Goal: Task Accomplishment & Management: Complete application form

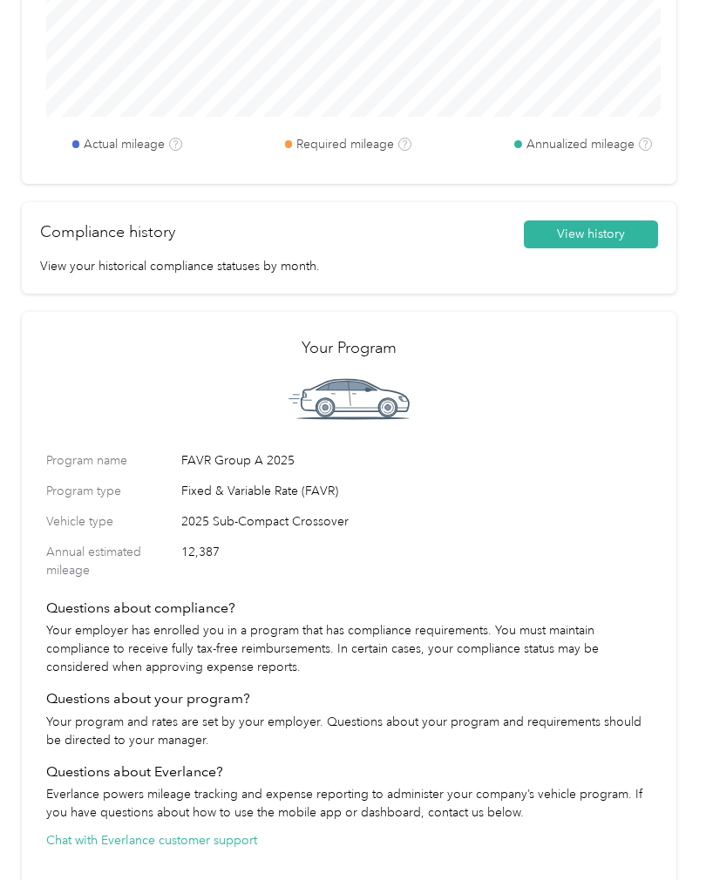
scroll to position [822, 0]
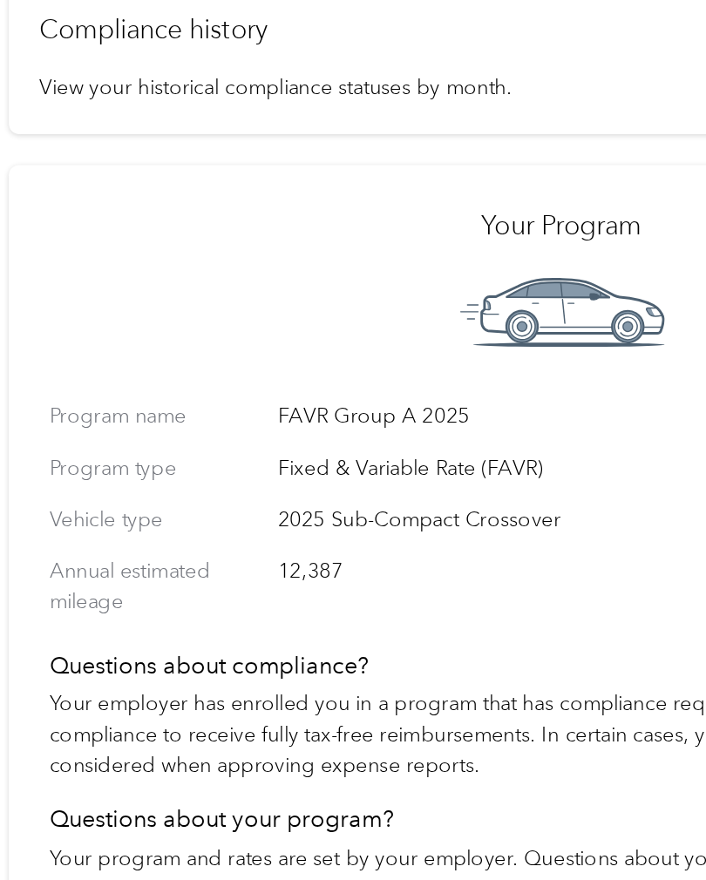
click at [411, 709] on p "Your program and rates are set by your employer. Questions about your program a…" at bounding box center [349, 727] width 606 height 37
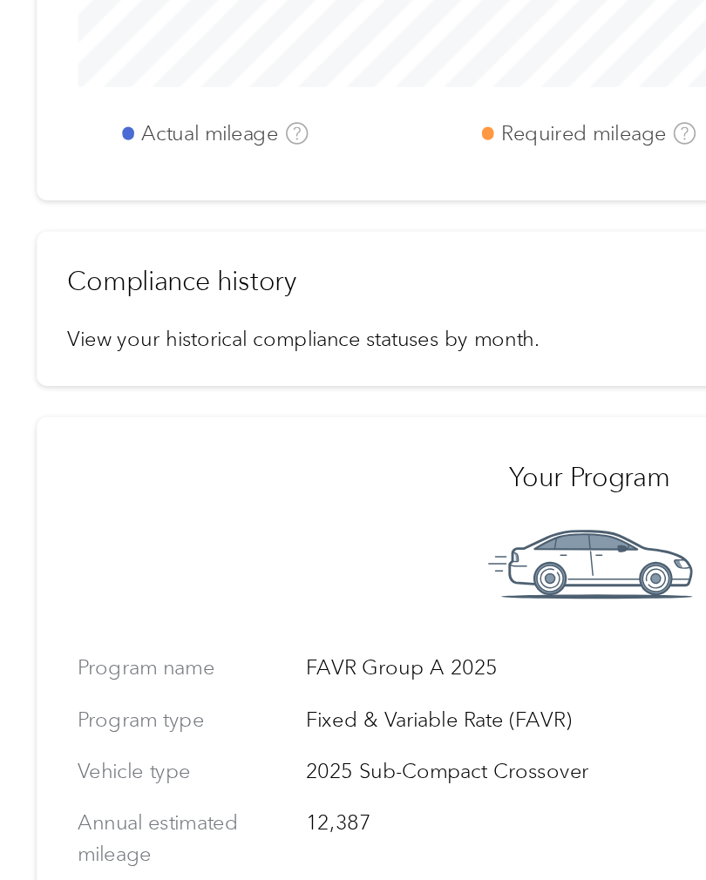
scroll to position [650, 0]
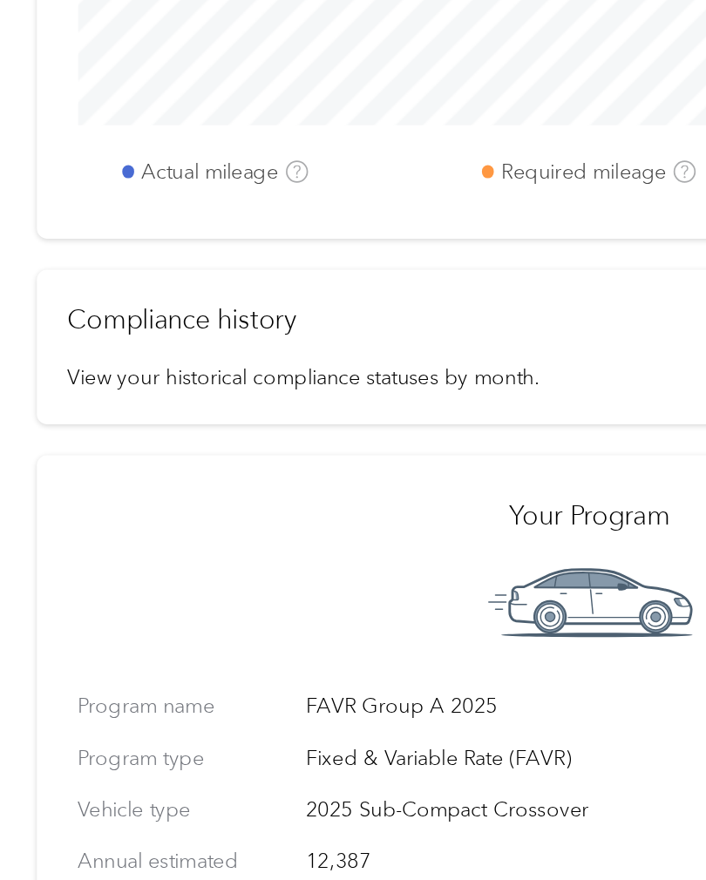
click at [324, 425] on p "View your historical compliance statuses by month." at bounding box center [349, 434] width 618 height 18
click at [303, 425] on p "View your historical compliance statuses by month." at bounding box center [349, 434] width 618 height 18
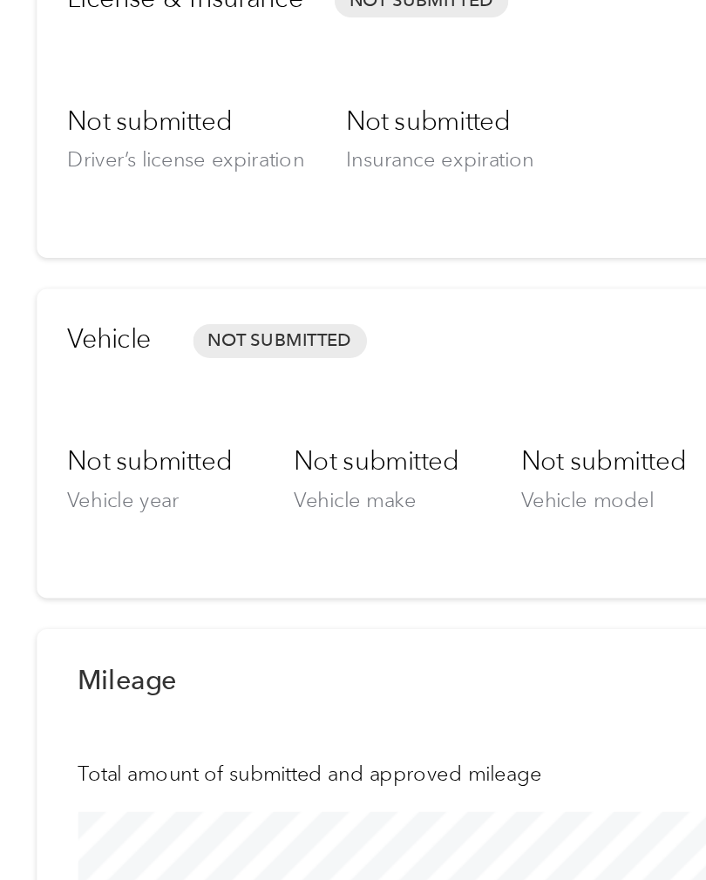
scroll to position [0, 0]
click at [336, 400] on div "Vehicle Not Submitted Update compliance View requirements" at bounding box center [349, 436] width 618 height 73
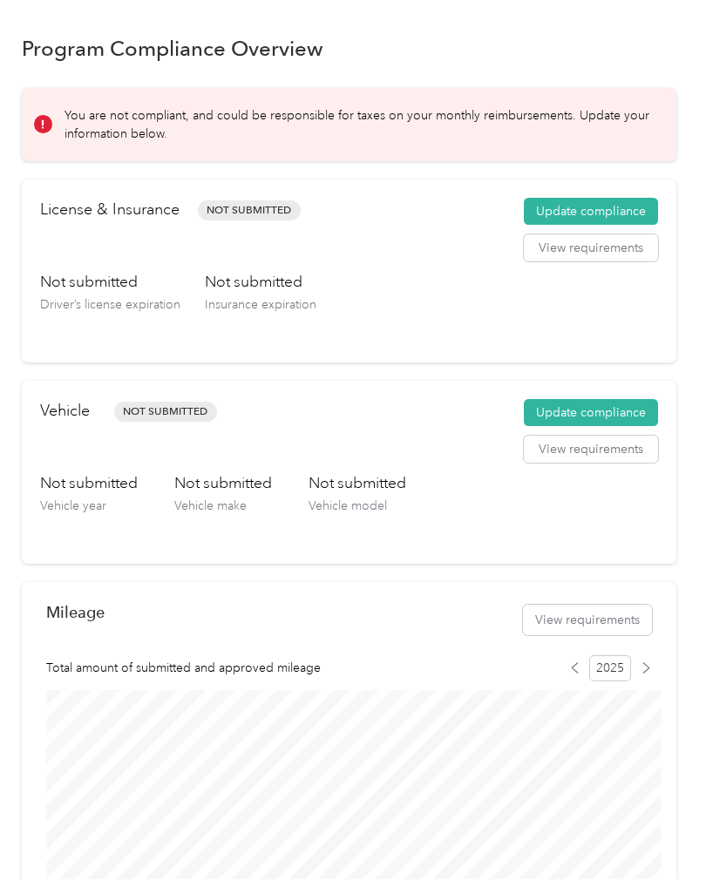
click at [615, 408] on button "Update compliance" at bounding box center [591, 414] width 134 height 28
click at [564, 216] on button "Update compliance" at bounding box center [591, 213] width 134 height 28
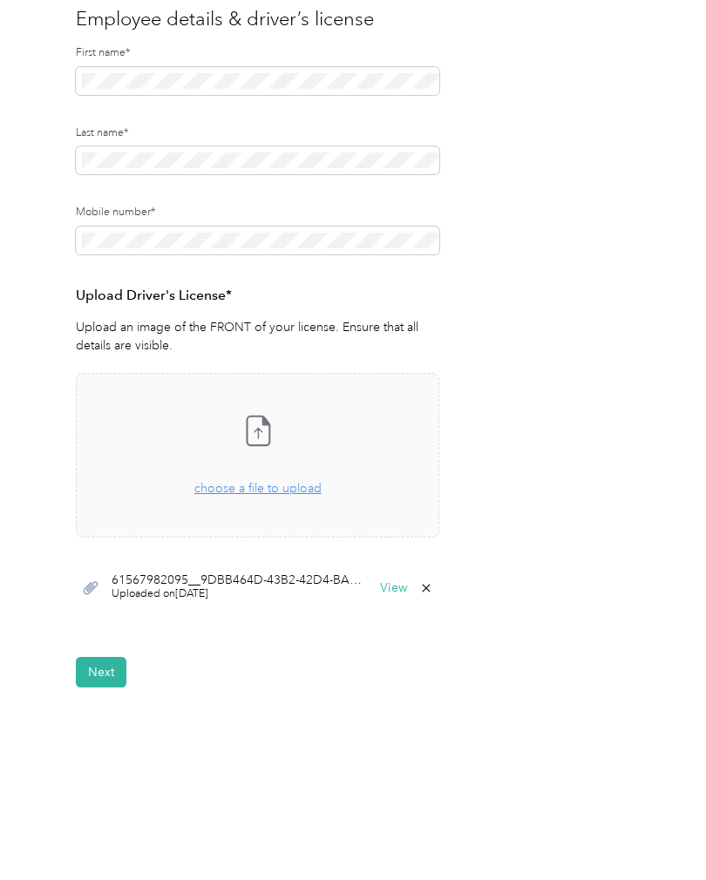
scroll to position [182, 0]
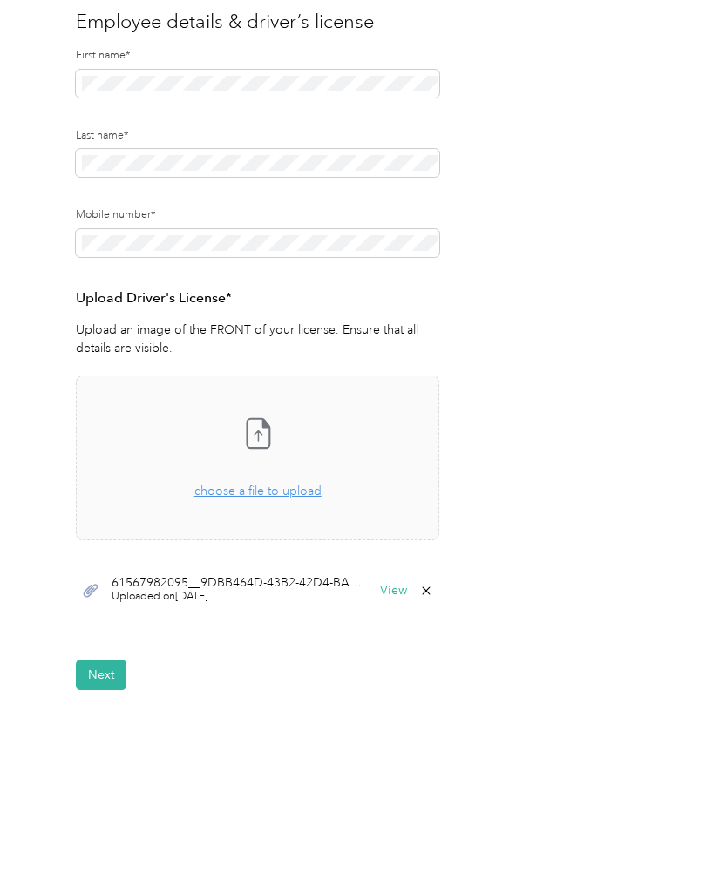
click at [316, 603] on div "61567982095__9DBB464D-43B2-42D4-BA8E-3B5E88F13B91.jpeg Uploaded on 8/30/2025 Vi…" at bounding box center [257, 591] width 363 height 52
click at [394, 593] on button "View" at bounding box center [393, 591] width 27 height 12
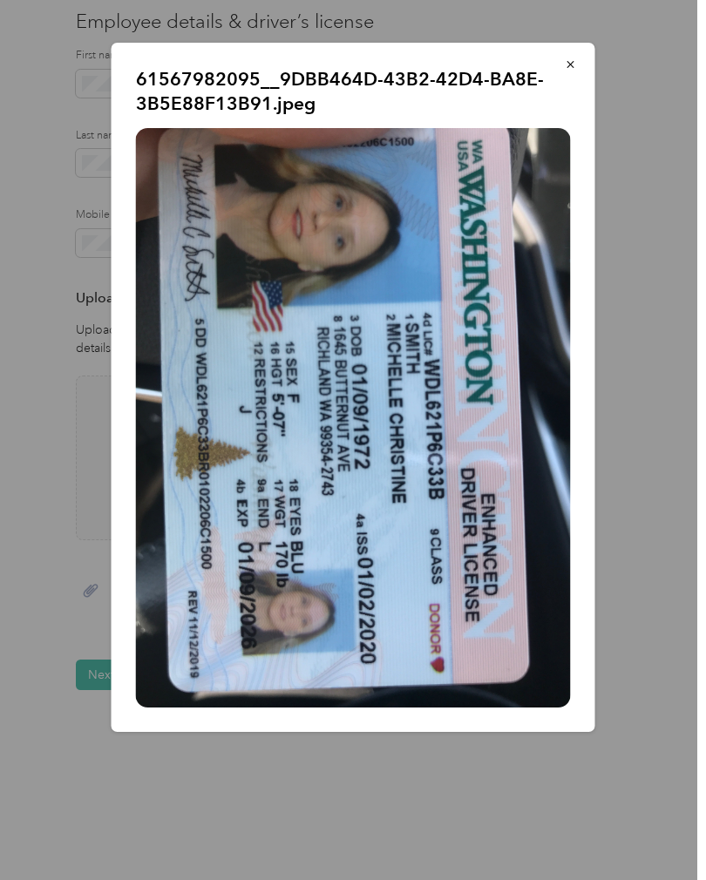
click at [564, 63] on button "button" at bounding box center [570, 64] width 37 height 31
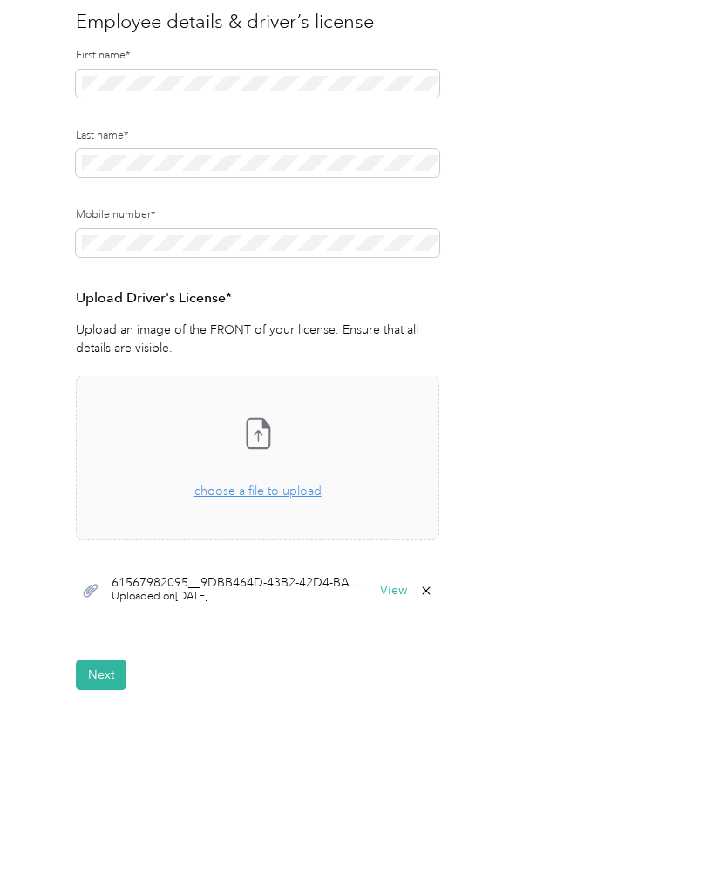
click at [105, 668] on button "Next" at bounding box center [101, 675] width 51 height 31
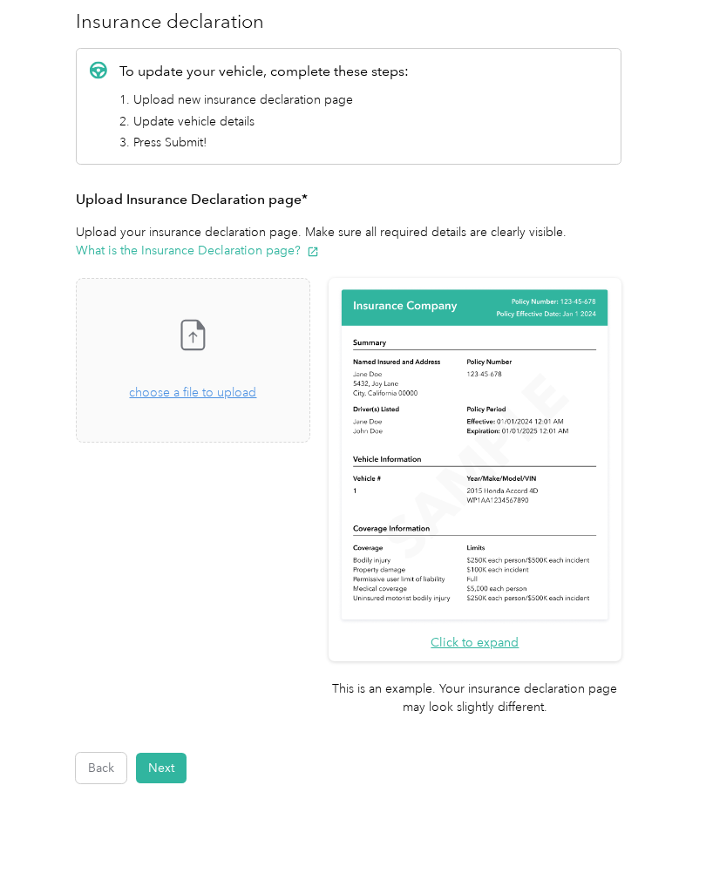
click at [256, 387] on span "choose a file to upload" at bounding box center [192, 392] width 127 height 15
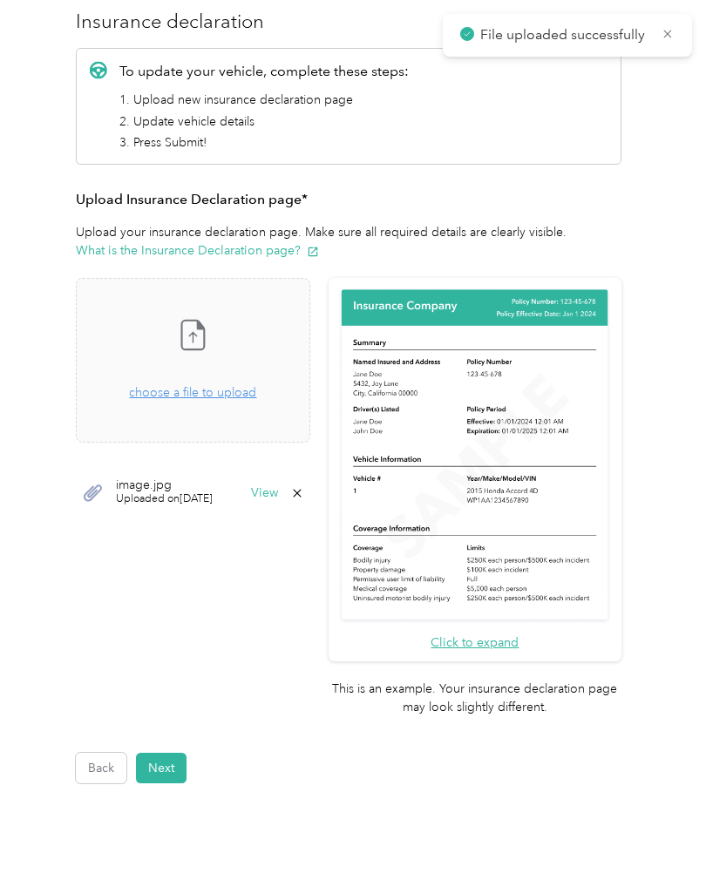
click at [256, 398] on span "choose a file to upload" at bounding box center [192, 392] width 127 height 15
click at [256, 401] on div "Drag and drop your file here, or choose a file to upload" at bounding box center [192, 383] width 127 height 38
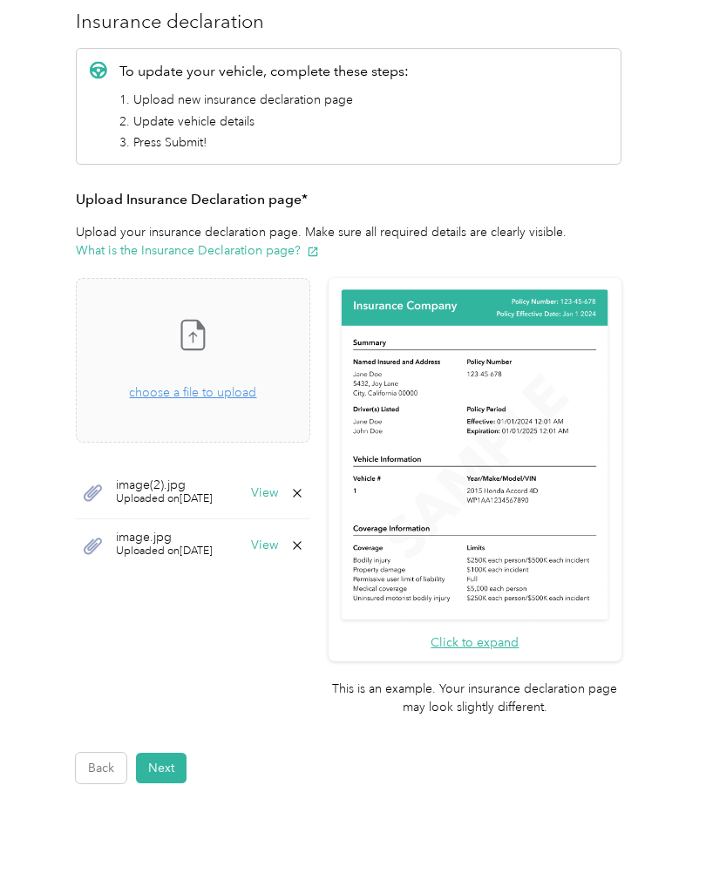
click at [310, 504] on div "image(2).jpg Uploaded on 8/30/2025 View" at bounding box center [193, 493] width 234 height 53
click at [304, 491] on icon at bounding box center [297, 493] width 14 height 14
click at [312, 508] on button "Yes" at bounding box center [318, 505] width 34 height 28
click at [304, 491] on icon at bounding box center [297, 493] width 14 height 14
click at [334, 505] on button "Yes" at bounding box center [318, 505] width 34 height 28
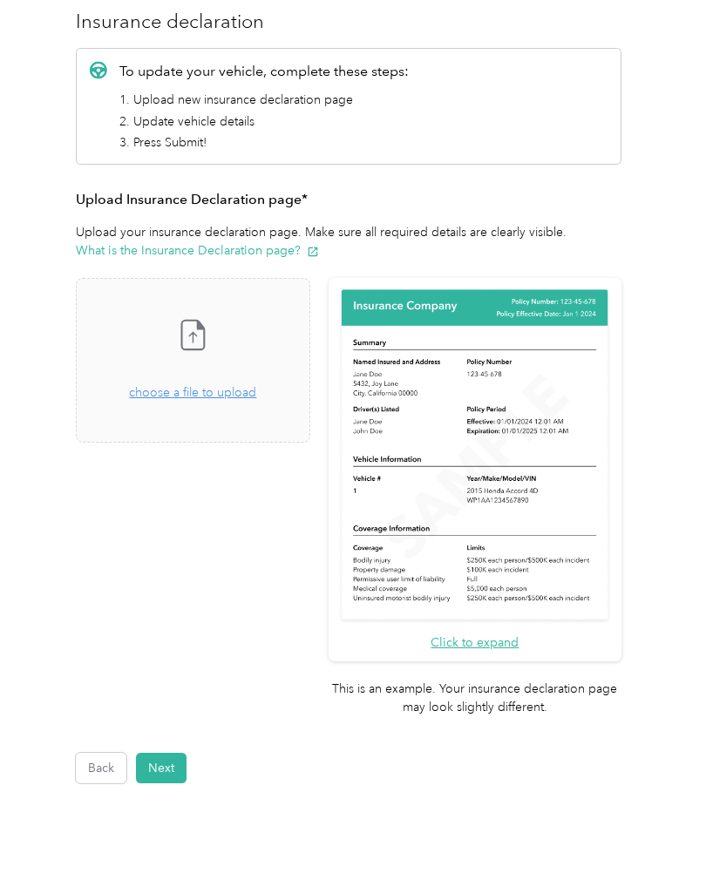
click at [255, 392] on span "choose a file to upload" at bounding box center [192, 392] width 127 height 15
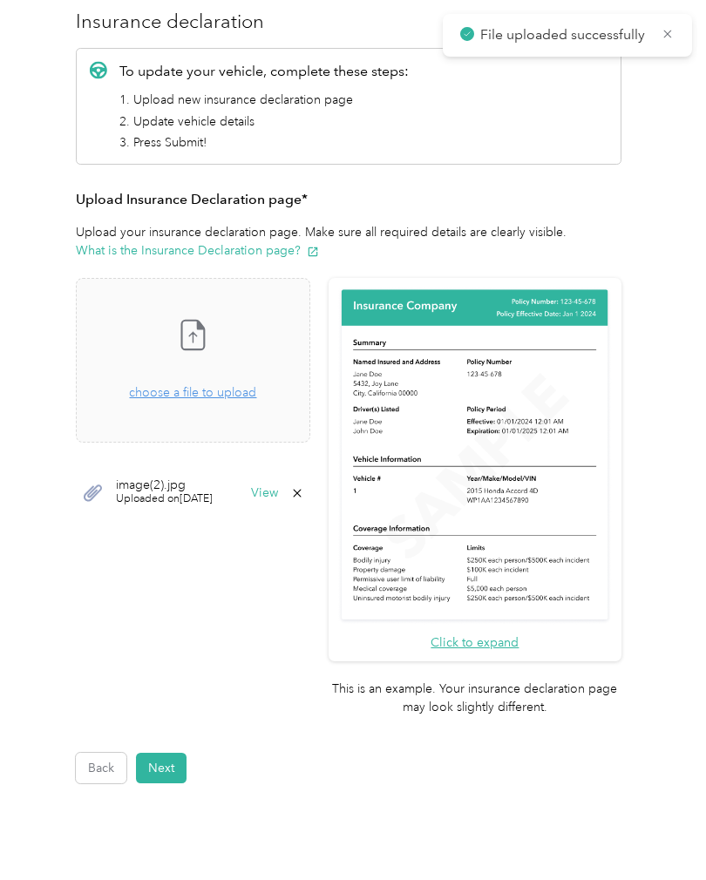
click at [256, 390] on span "choose a file to upload" at bounding box center [192, 392] width 127 height 15
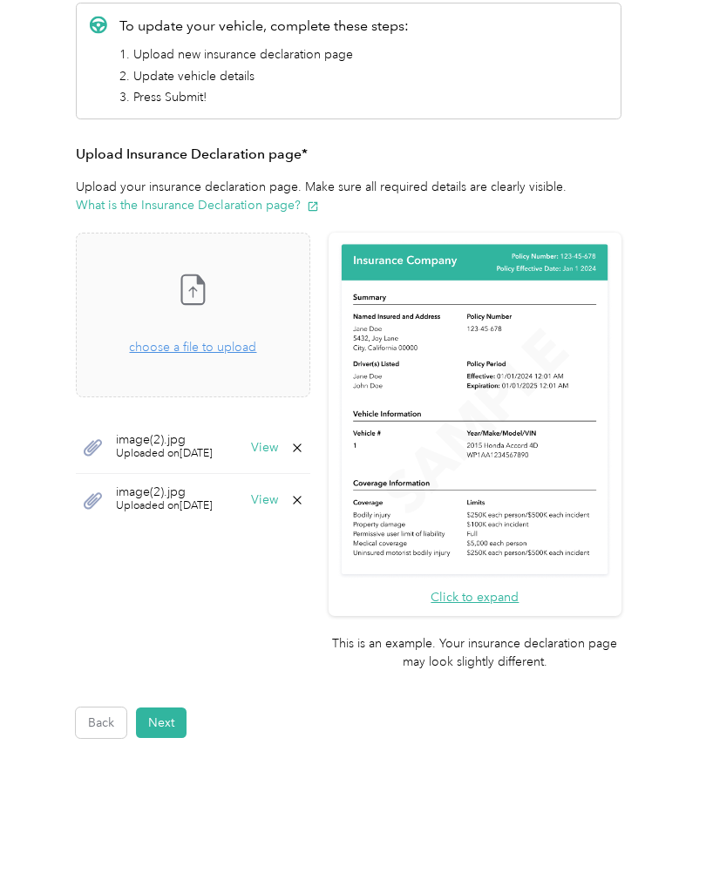
scroll to position [226, 0]
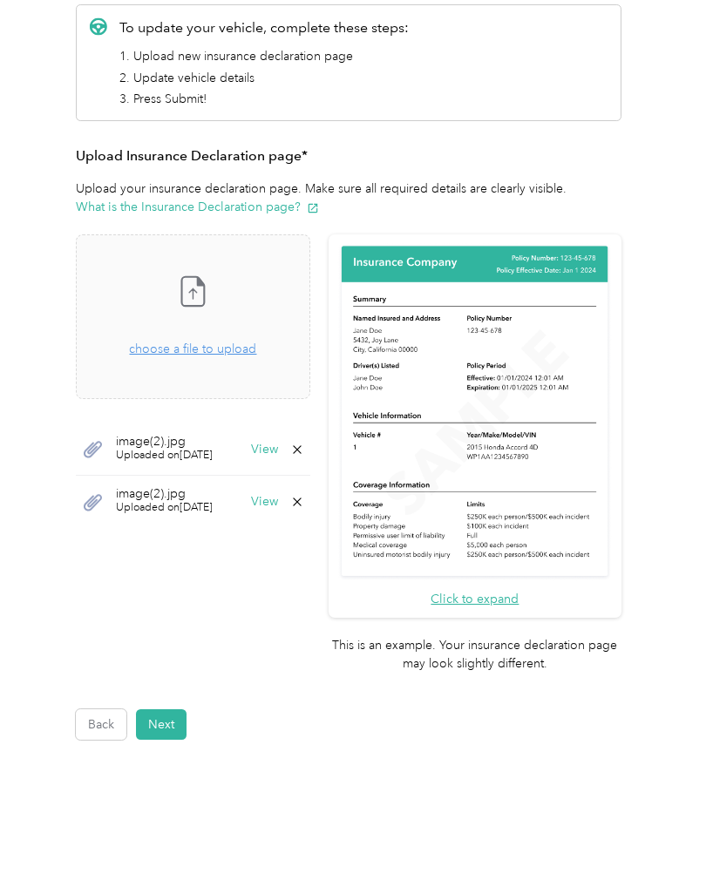
click at [168, 709] on button "Next" at bounding box center [161, 724] width 51 height 31
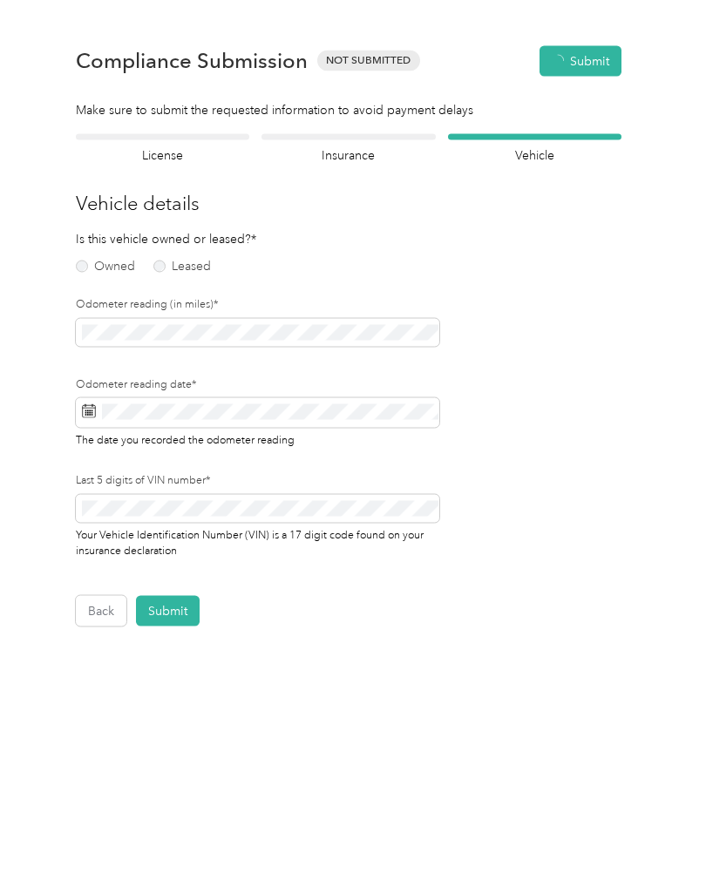
scroll to position [1, 0]
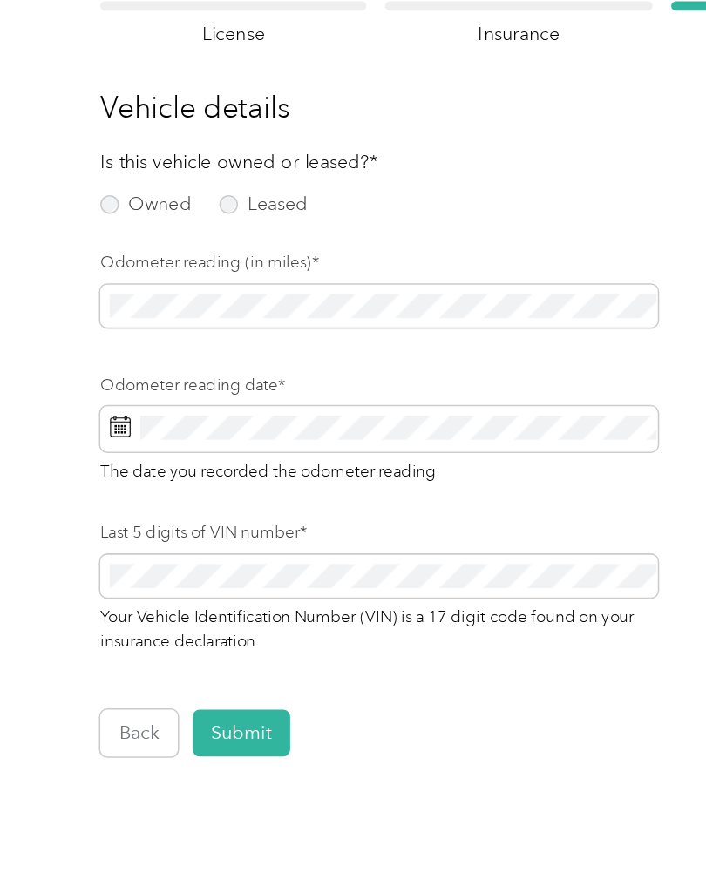
click at [76, 261] on label "Owned" at bounding box center [105, 267] width 59 height 12
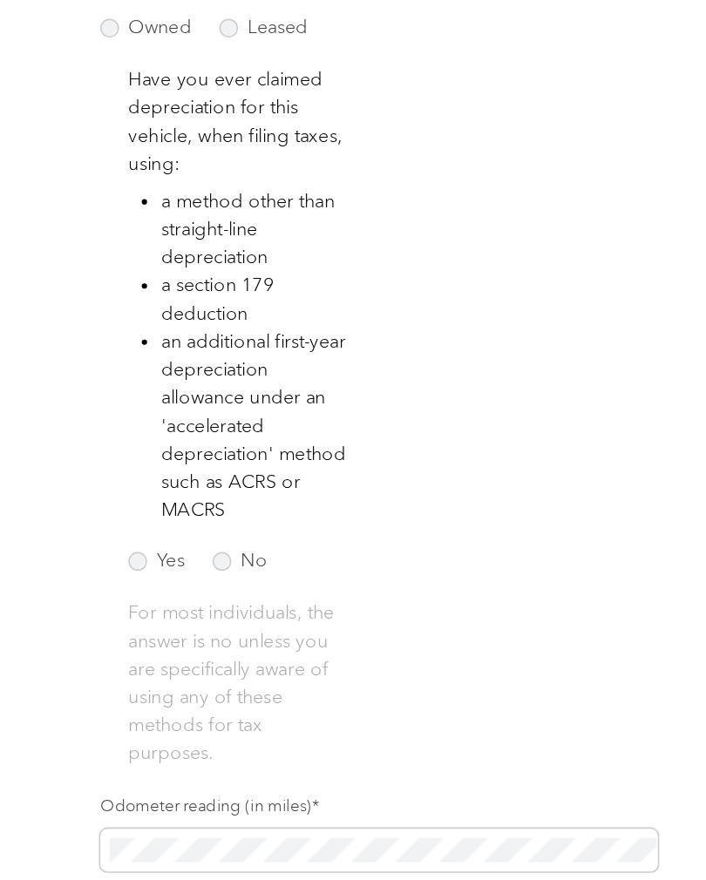
scroll to position [115, 0]
click at [149, 493] on label "No" at bounding box center [167, 499] width 36 height 12
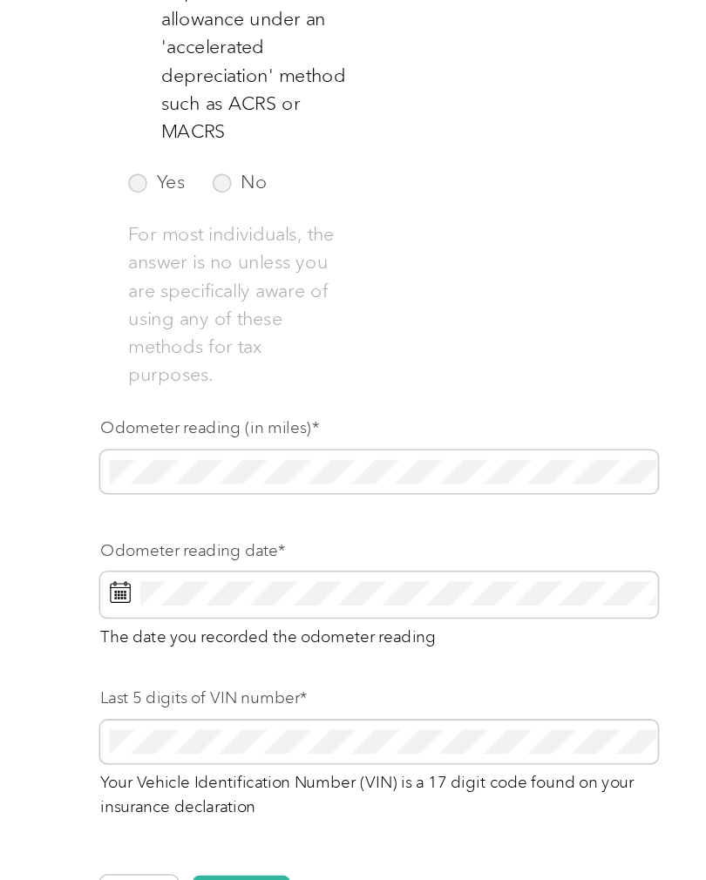
scroll to position [362, 0]
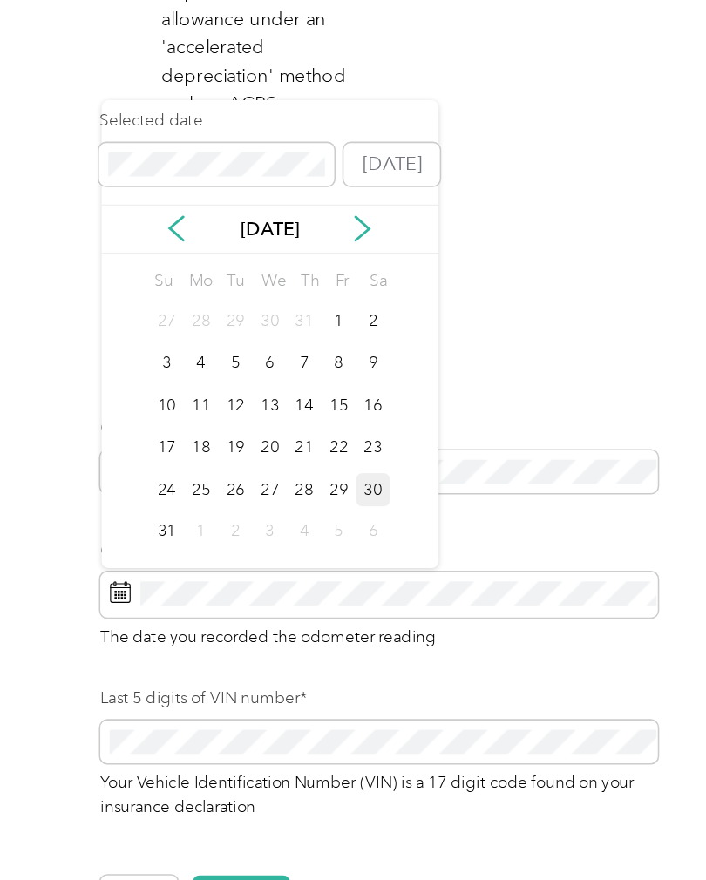
click at [242, 442] on div "30" at bounding box center [253, 453] width 23 height 22
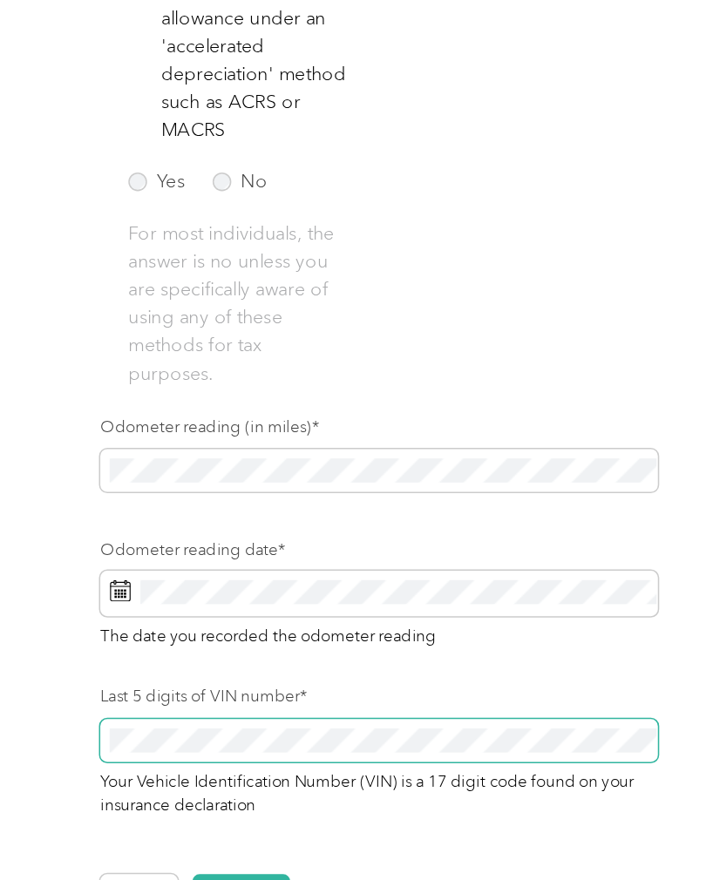
scroll to position [363, 0]
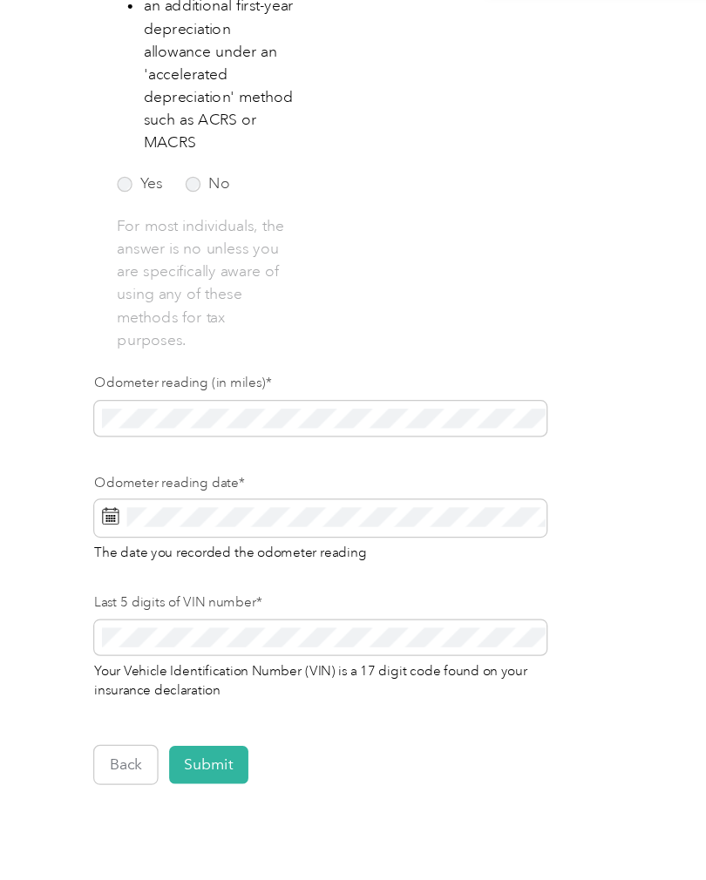
click at [156, 703] on button "Submit" at bounding box center [168, 718] width 64 height 31
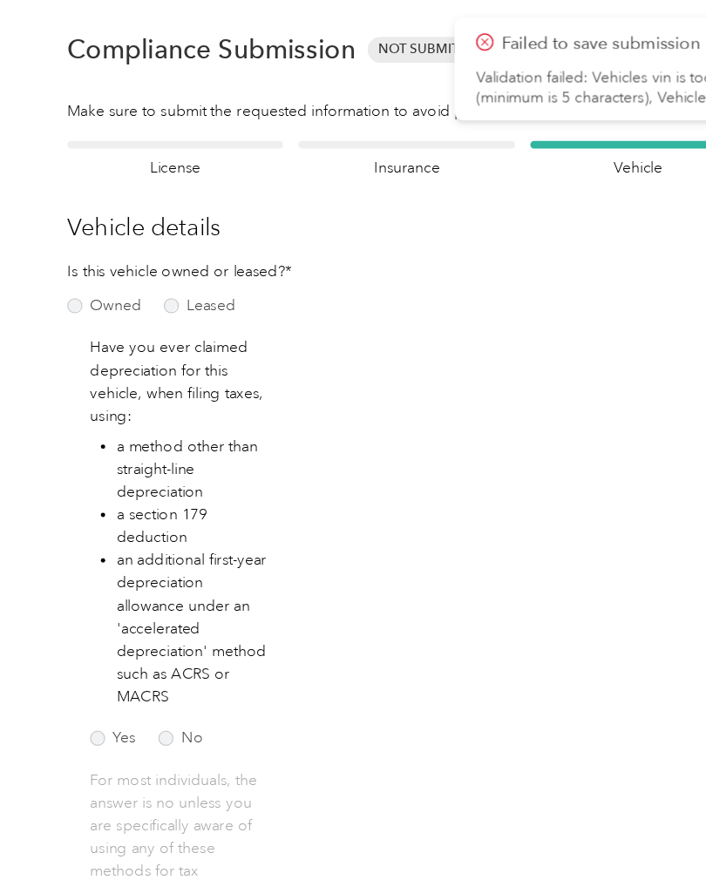
scroll to position [0, 0]
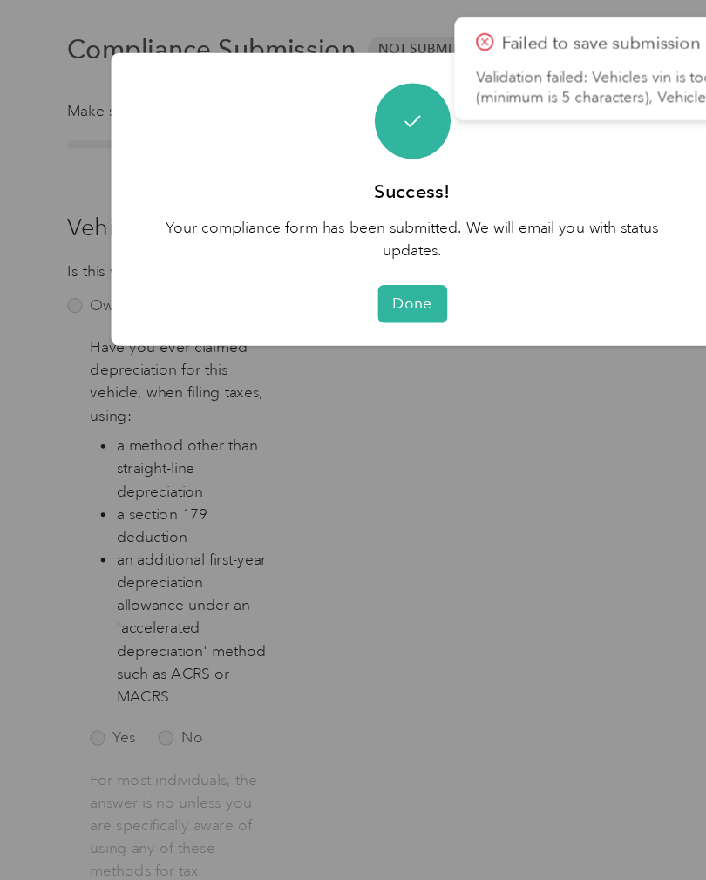
click at [325, 248] on button "Done" at bounding box center [353, 244] width 56 height 31
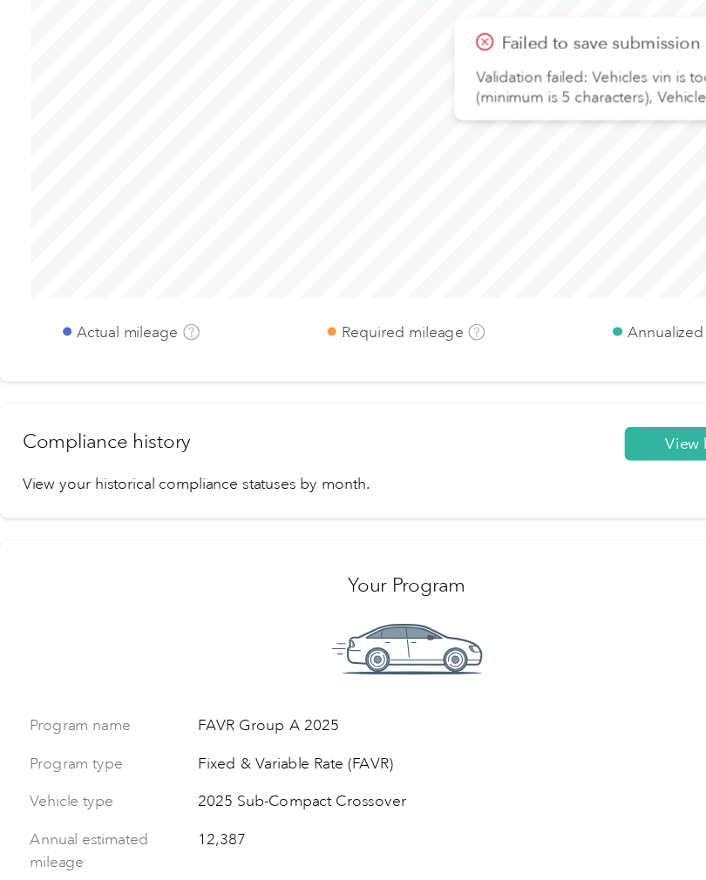
scroll to position [835, 0]
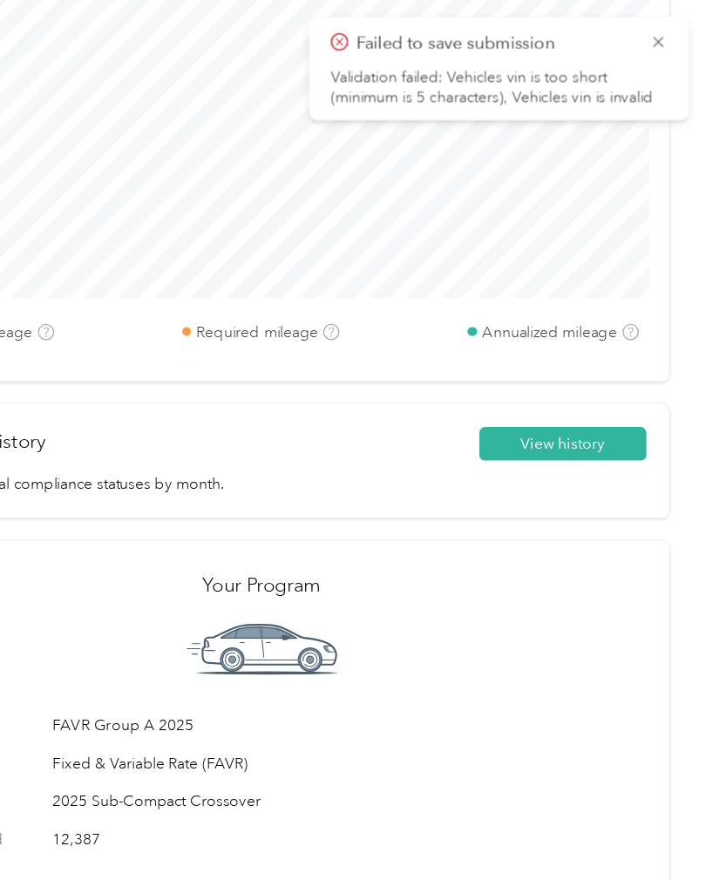
click at [540, 26] on div "Failed to save submission Validation failed: Vehicles vin is too short (minimum…" at bounding box center [539, 55] width 305 height 83
click at [661, 35] on icon at bounding box center [668, 34] width 14 height 16
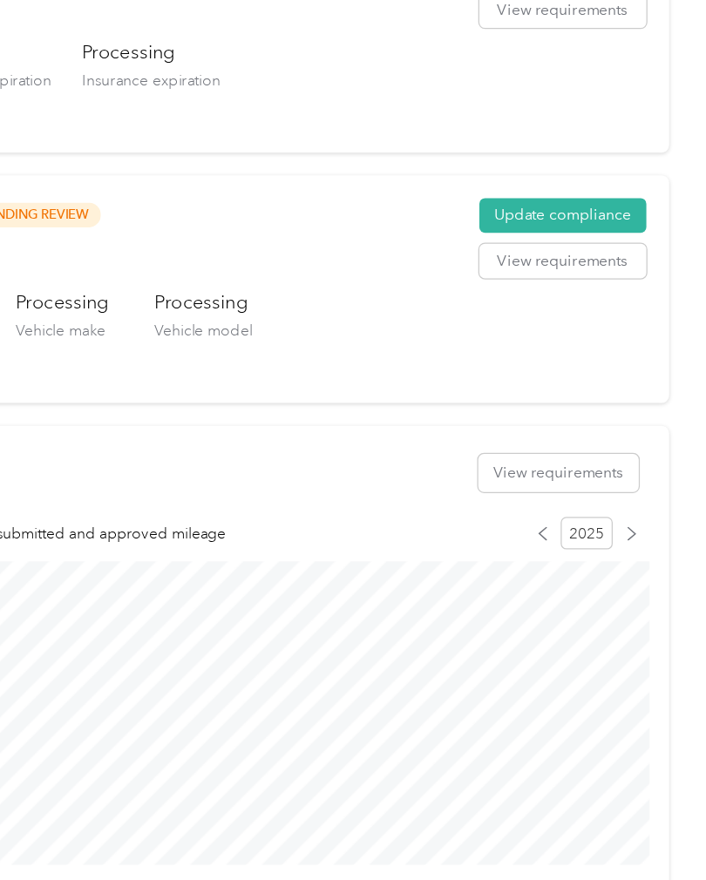
scroll to position [379, 0]
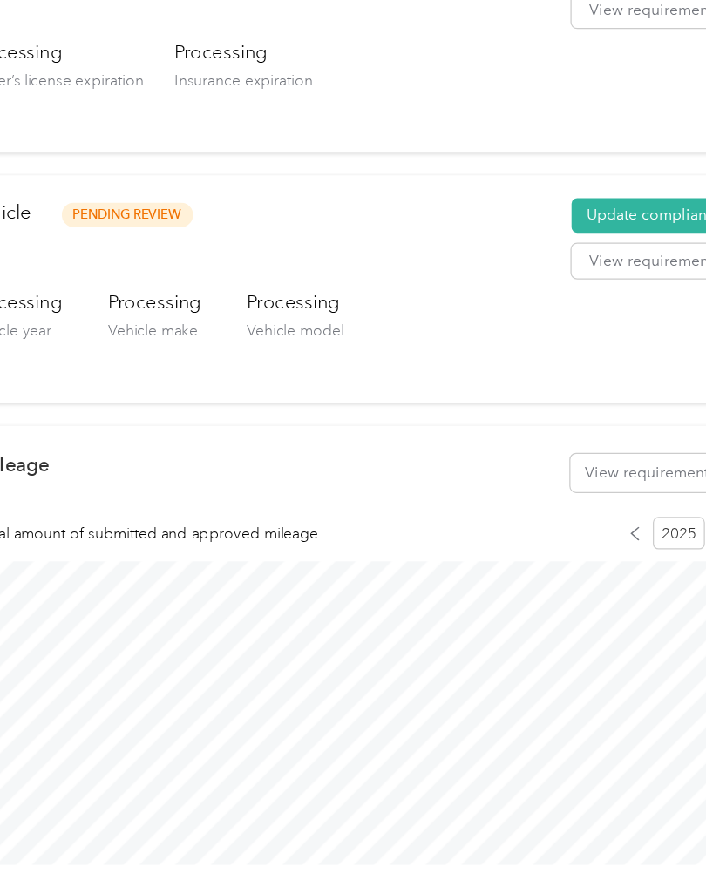
click at [525, 173] on button "Update compliance" at bounding box center [591, 173] width 134 height 28
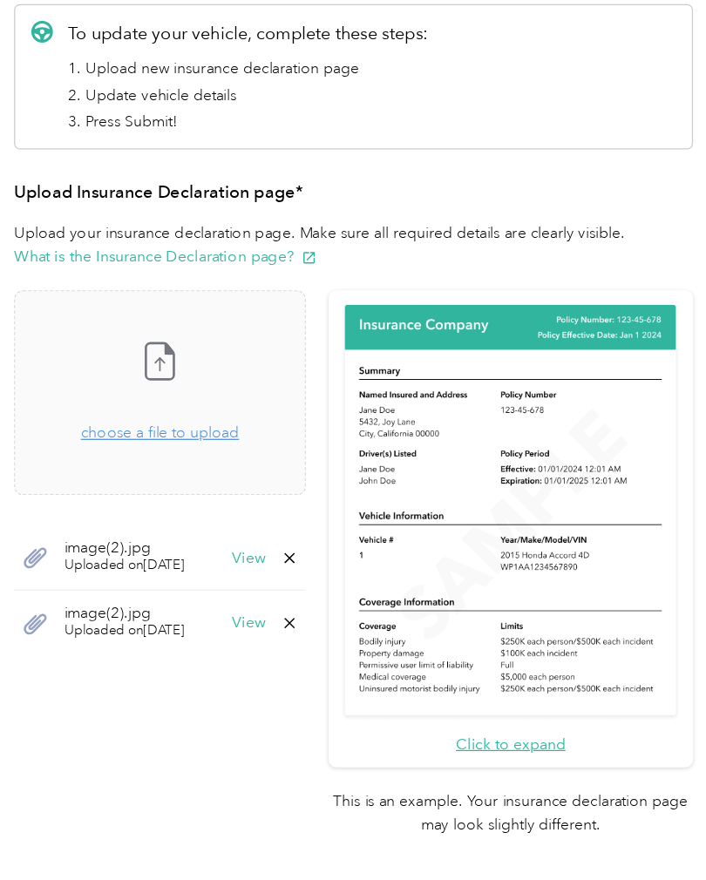
scroll to position [226, 0]
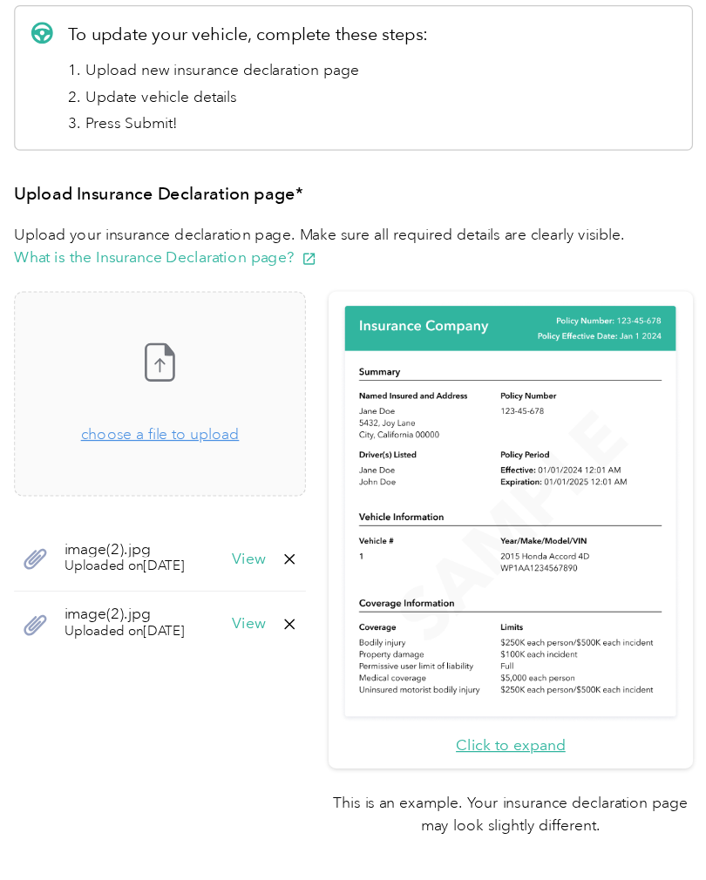
click at [136, 709] on button "Next" at bounding box center [161, 724] width 51 height 31
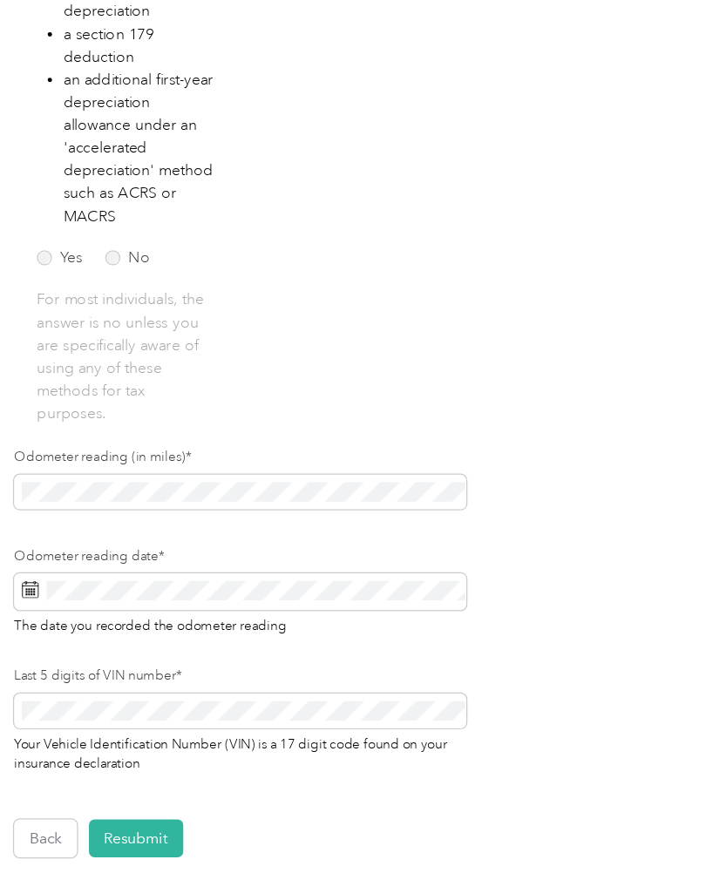
scroll to position [406, 0]
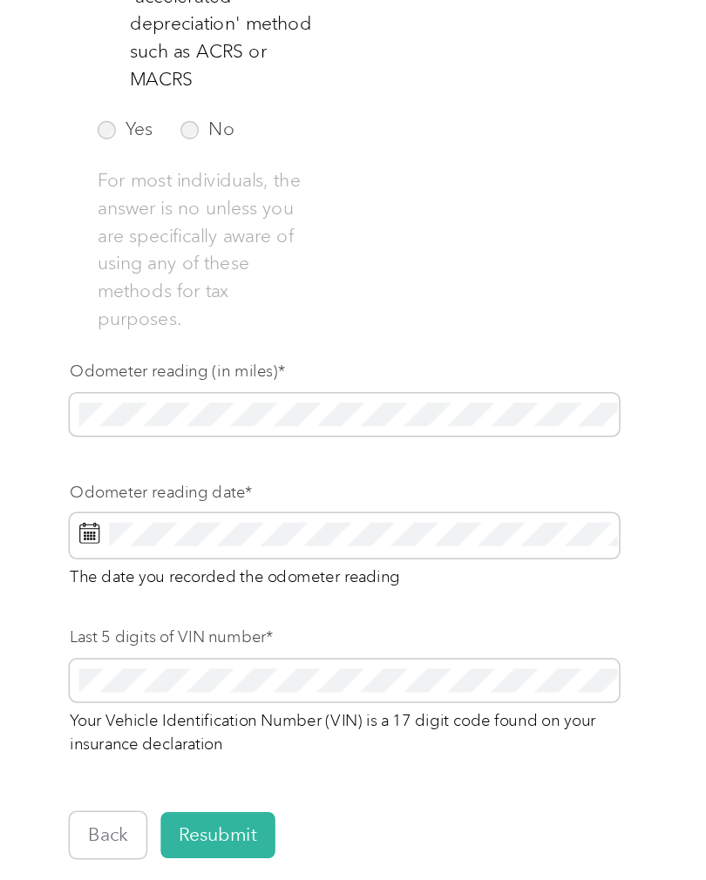
click at [84, 590] on span "Your Vehicle Identification Number (VIN) is a 17 digit code found on your insur…" at bounding box center [250, 605] width 348 height 31
click at [159, 660] on button "Resubmit" at bounding box center [174, 675] width 76 height 31
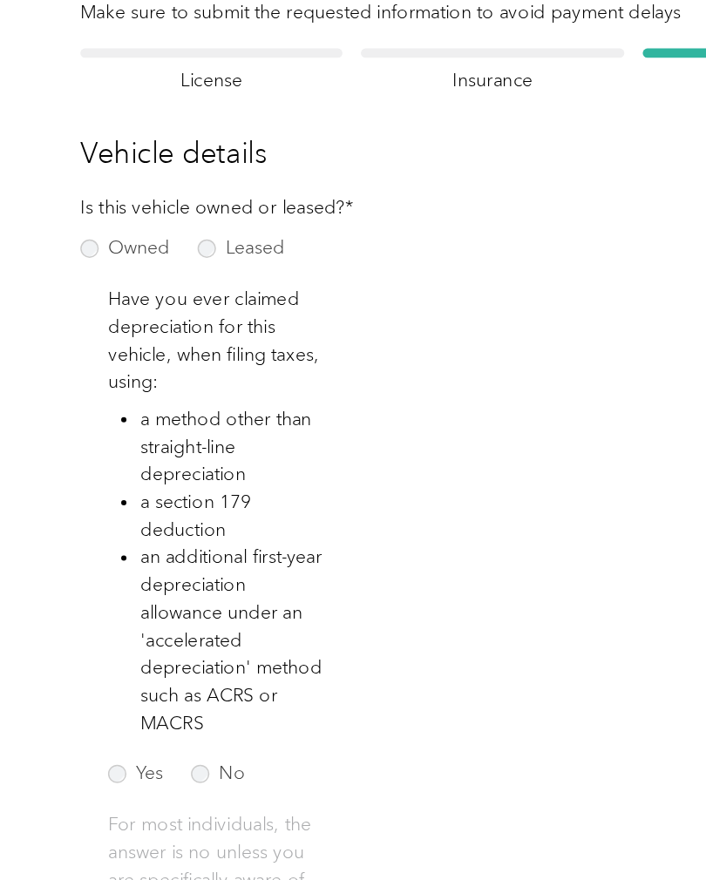
scroll to position [21, 0]
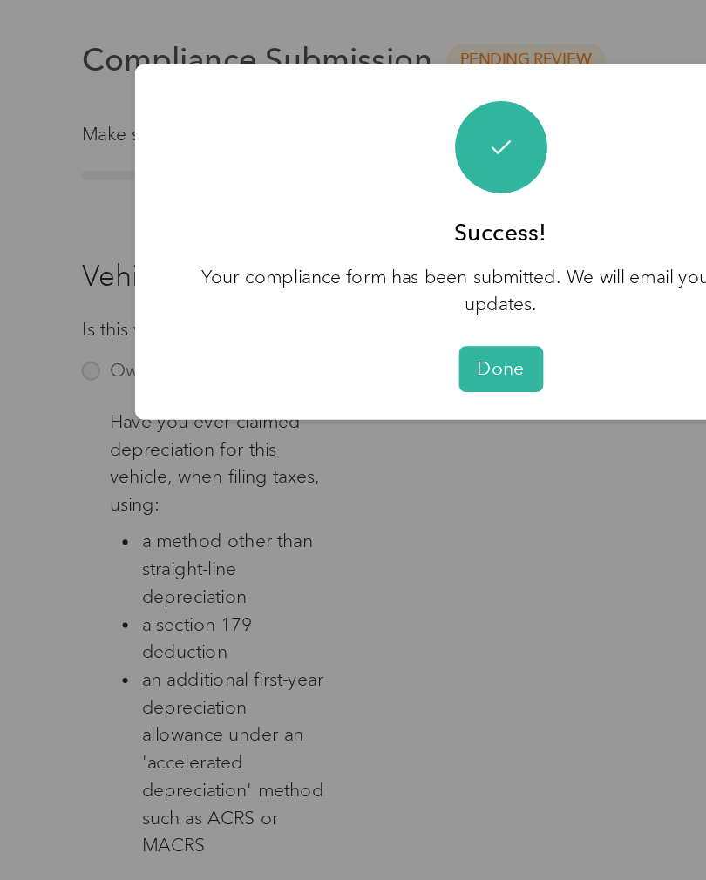
click at [335, 232] on button "Done" at bounding box center [353, 244] width 56 height 31
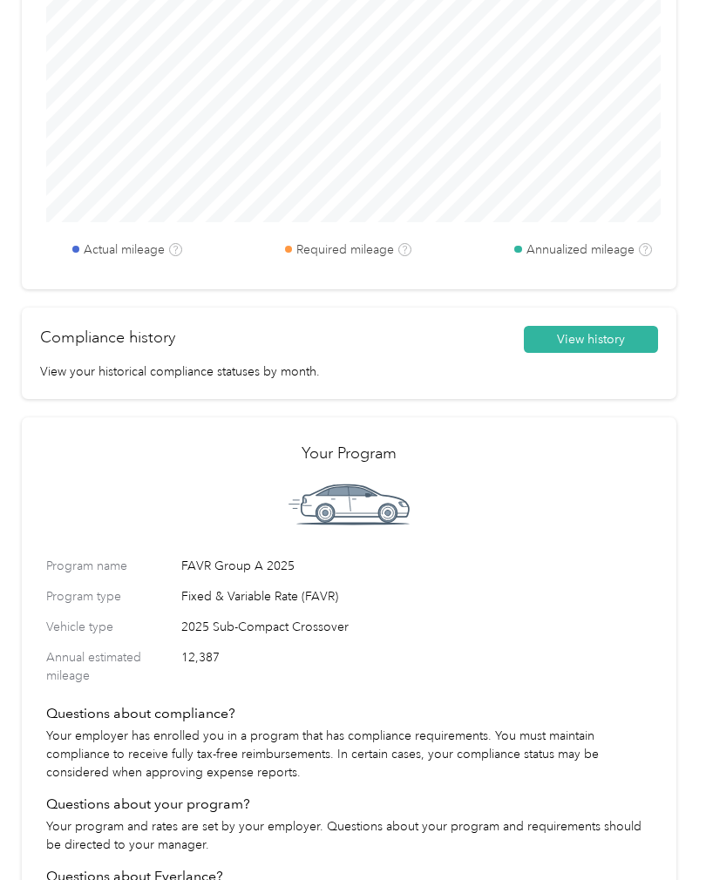
scroll to position [586, 0]
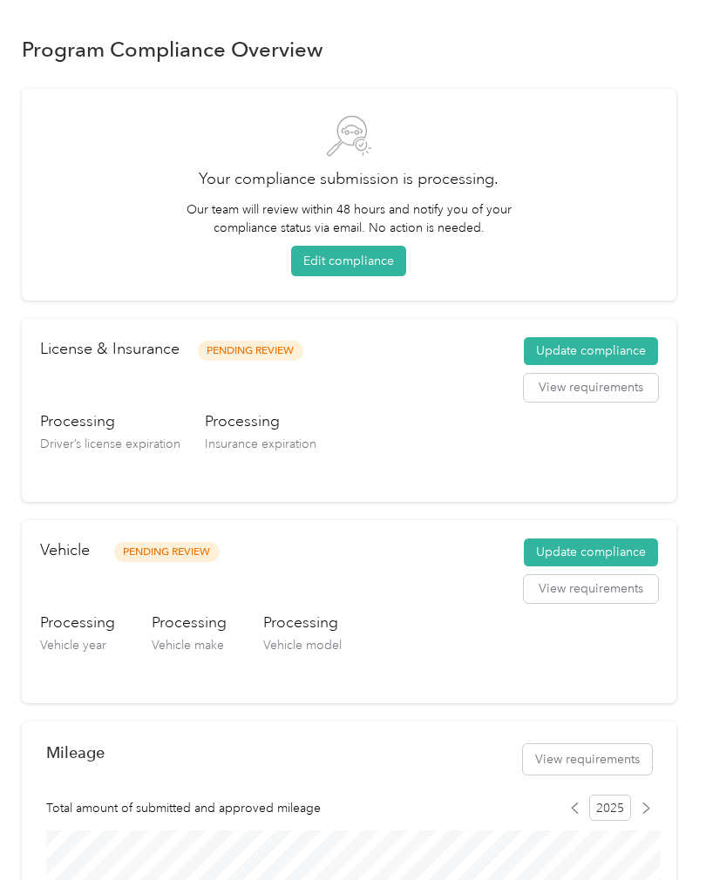
click at [623, 552] on button "Update compliance" at bounding box center [591, 553] width 134 height 28
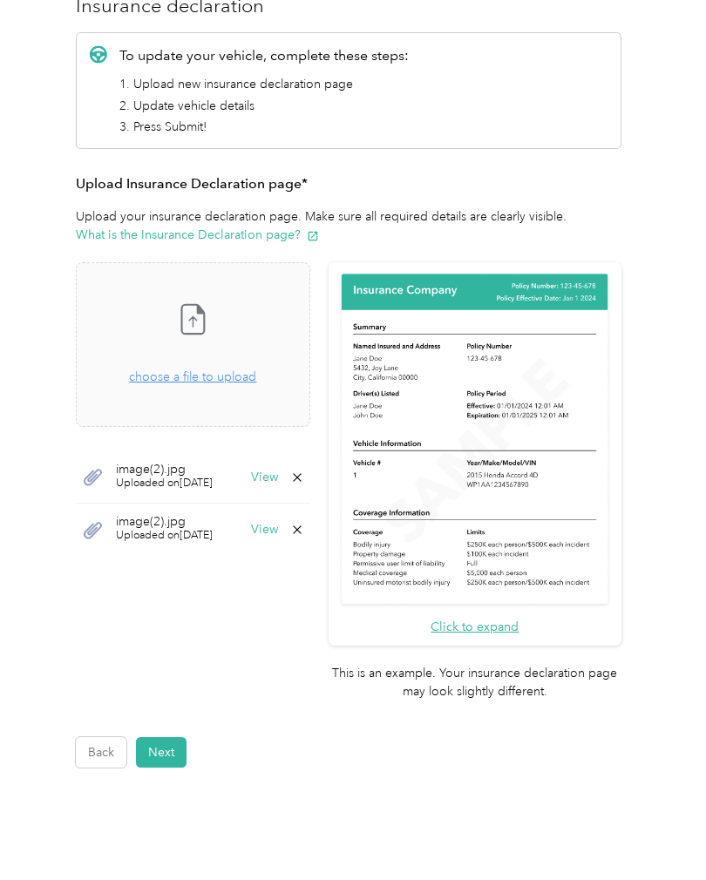
click at [168, 737] on button "Next" at bounding box center [161, 752] width 51 height 31
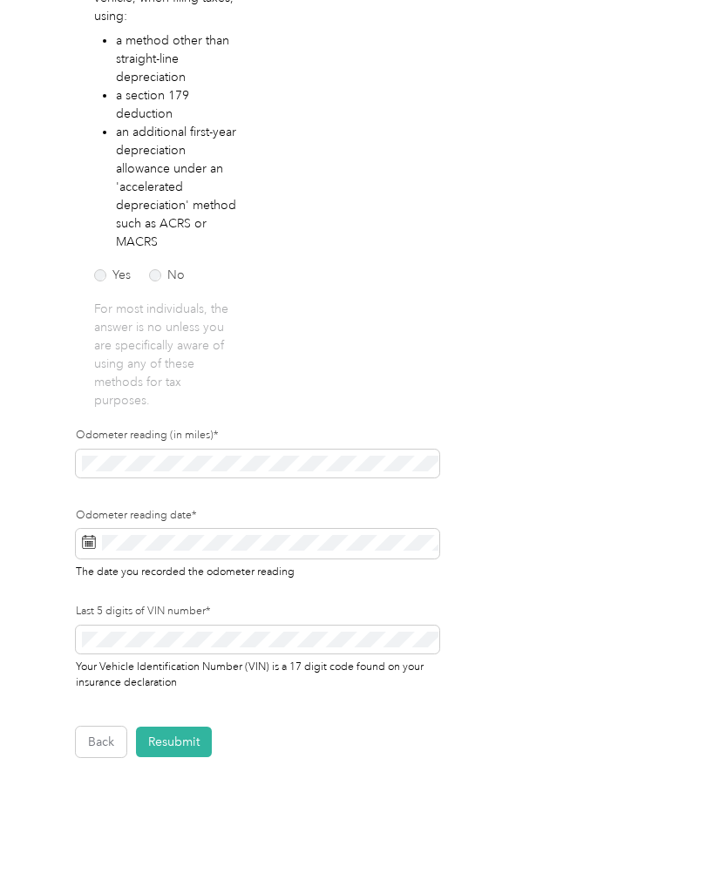
scroll to position [343, 0]
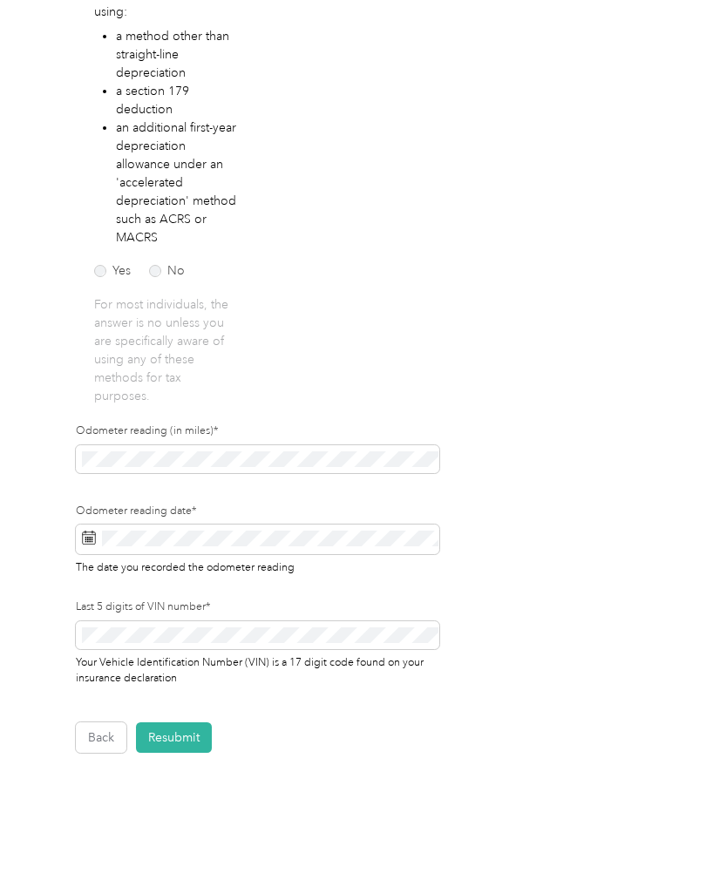
click at [180, 737] on button "Resubmit" at bounding box center [174, 737] width 76 height 31
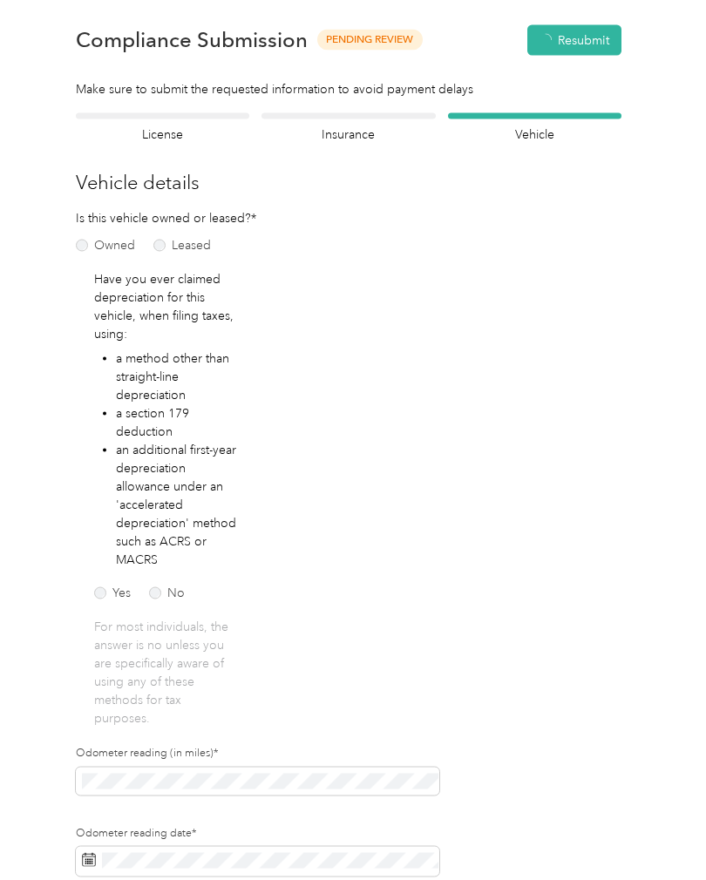
scroll to position [1, 0]
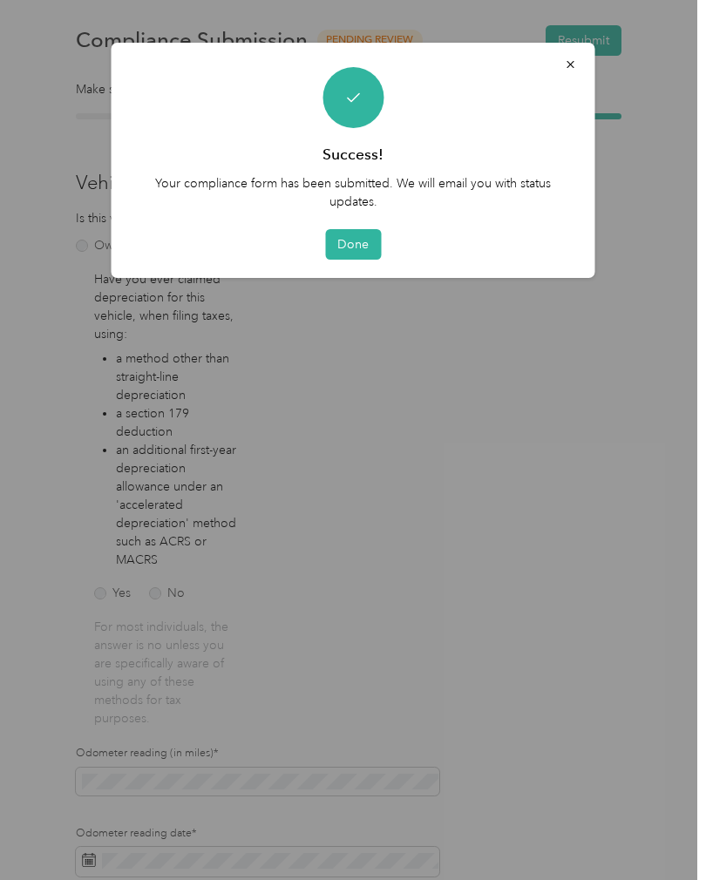
click at [351, 252] on button "Done" at bounding box center [353, 244] width 56 height 31
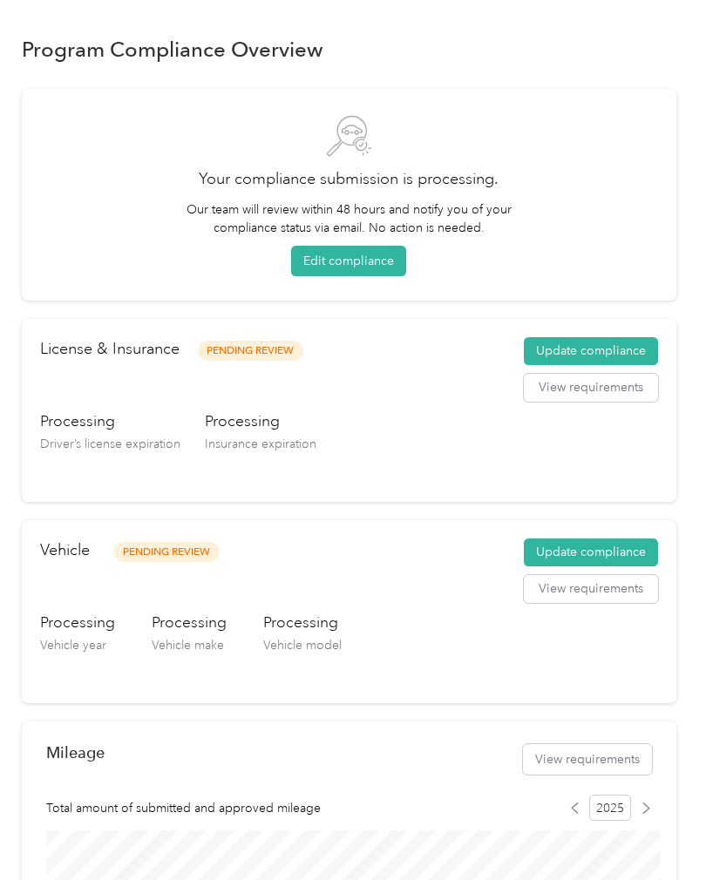
click at [356, 273] on button "Edit compliance" at bounding box center [348, 261] width 115 height 31
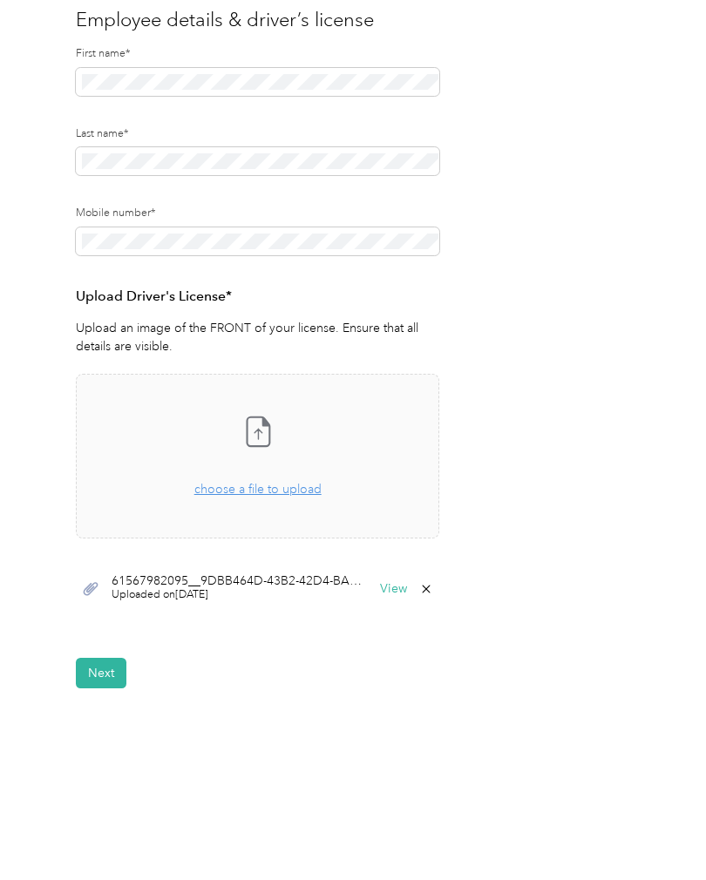
scroll to position [182, 0]
click at [104, 671] on button "Next" at bounding box center [101, 675] width 51 height 31
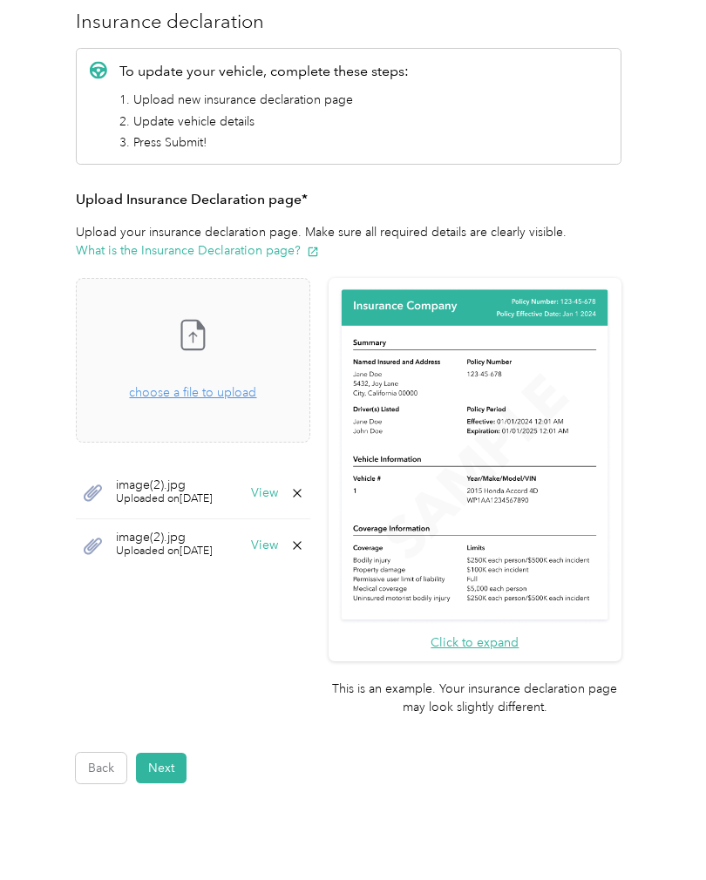
click at [166, 753] on button "Next" at bounding box center [161, 768] width 51 height 31
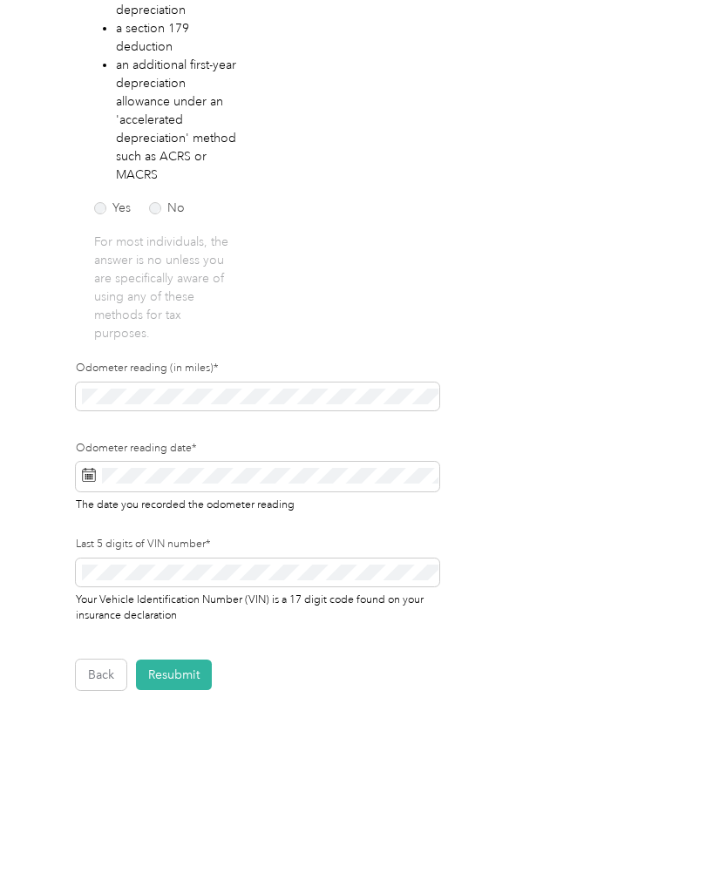
scroll to position [406, 0]
click at [179, 667] on button "Resubmit" at bounding box center [174, 675] width 76 height 31
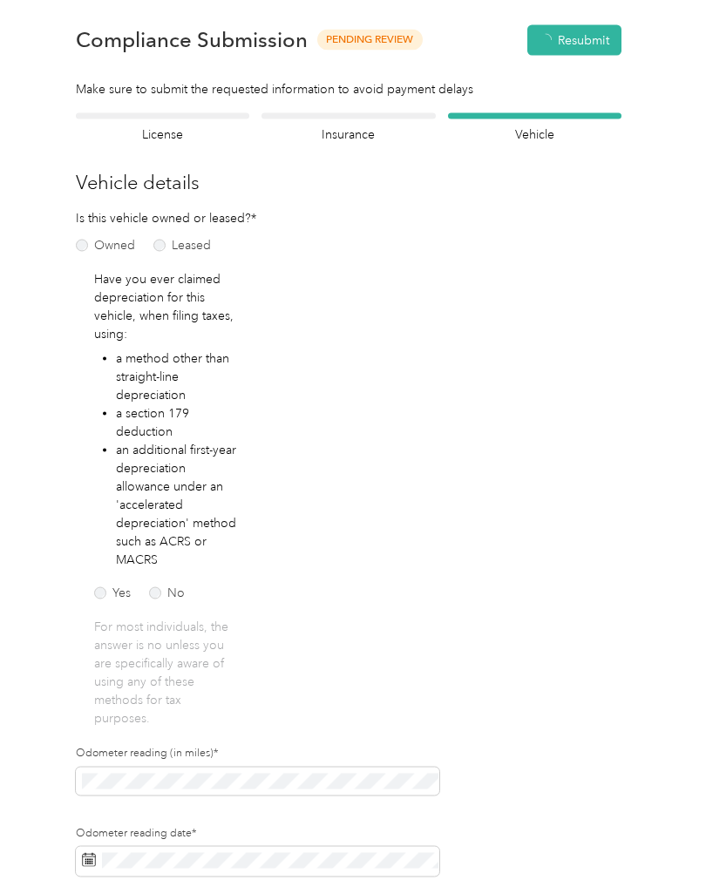
scroll to position [1, 0]
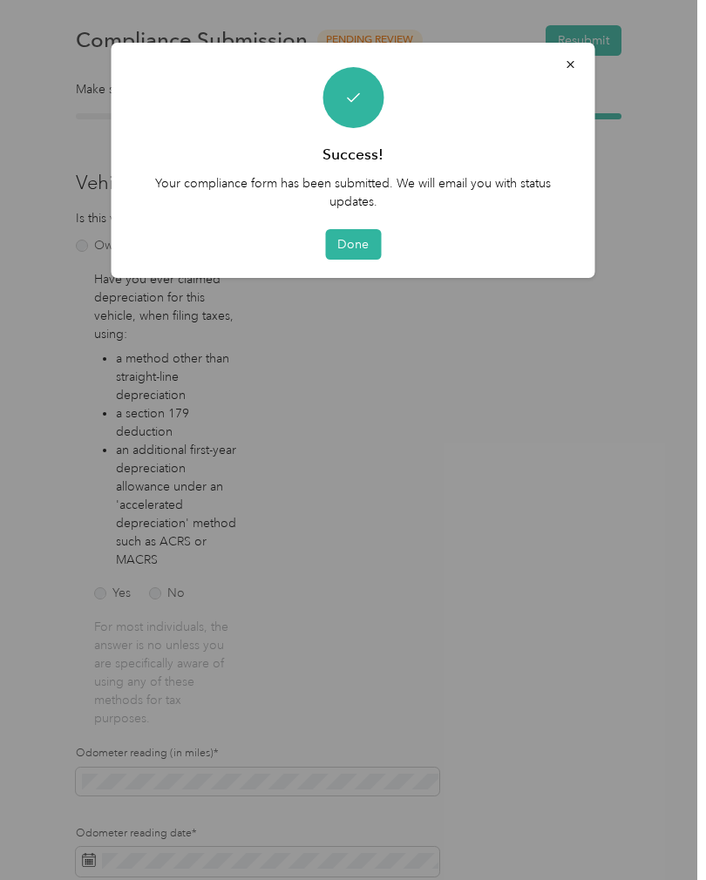
click at [330, 236] on button "Done" at bounding box center [353, 244] width 56 height 31
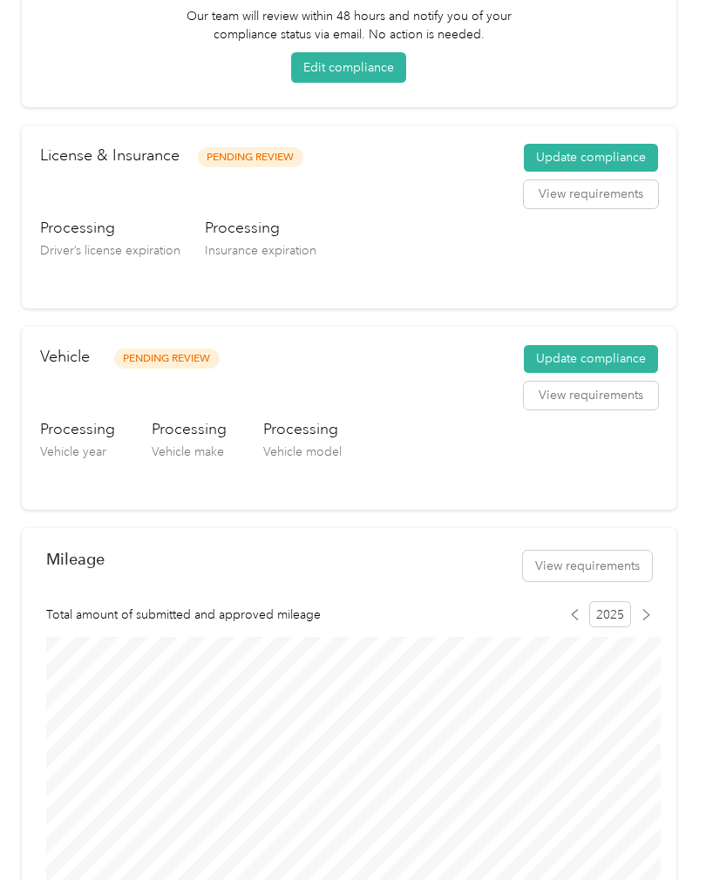
scroll to position [347, 0]
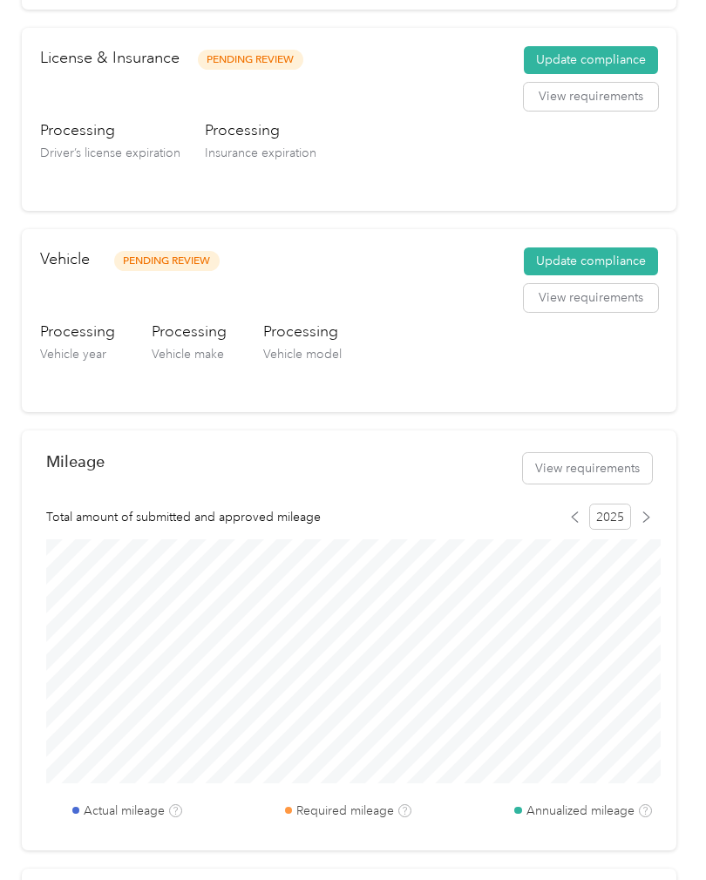
scroll to position [261, 0]
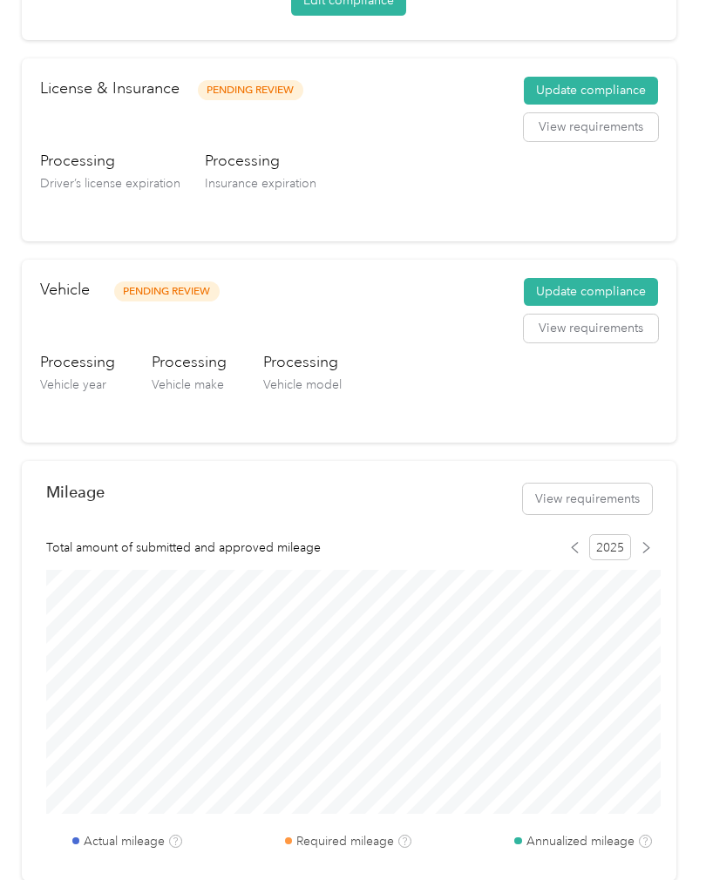
click at [626, 508] on button "View requirements" at bounding box center [587, 499] width 129 height 31
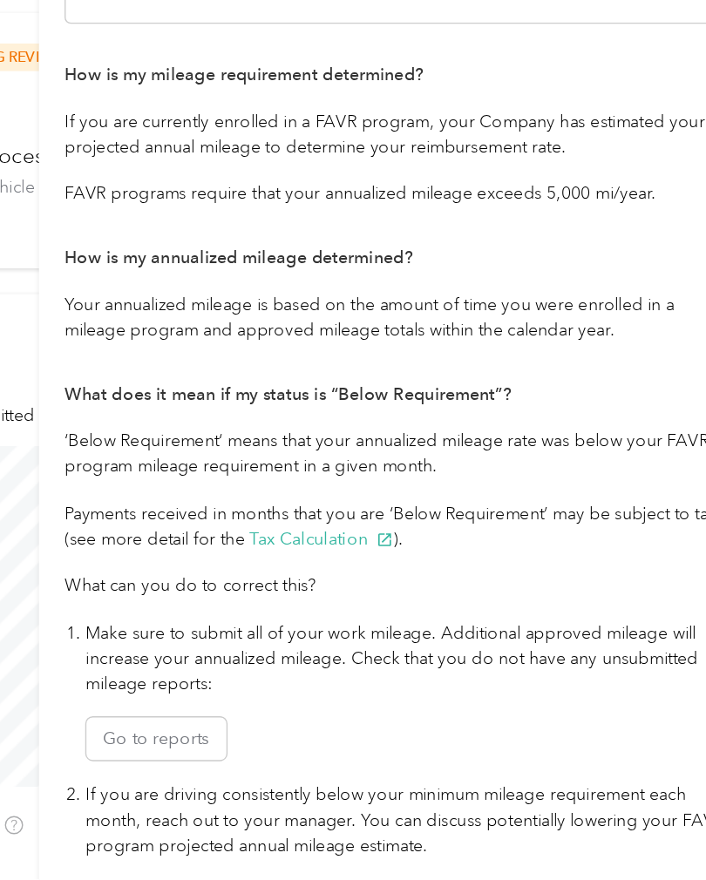
scroll to position [47, 0]
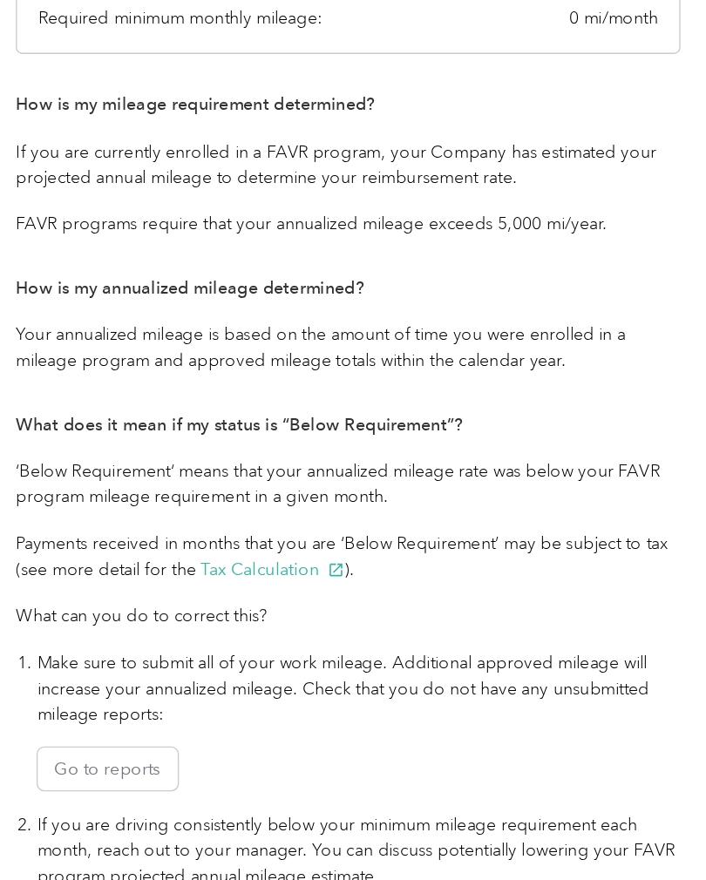
click at [344, 627] on button "Tax Calculation" at bounding box center [395, 636] width 103 height 18
